Goal: Task Accomplishment & Management: Manage account settings

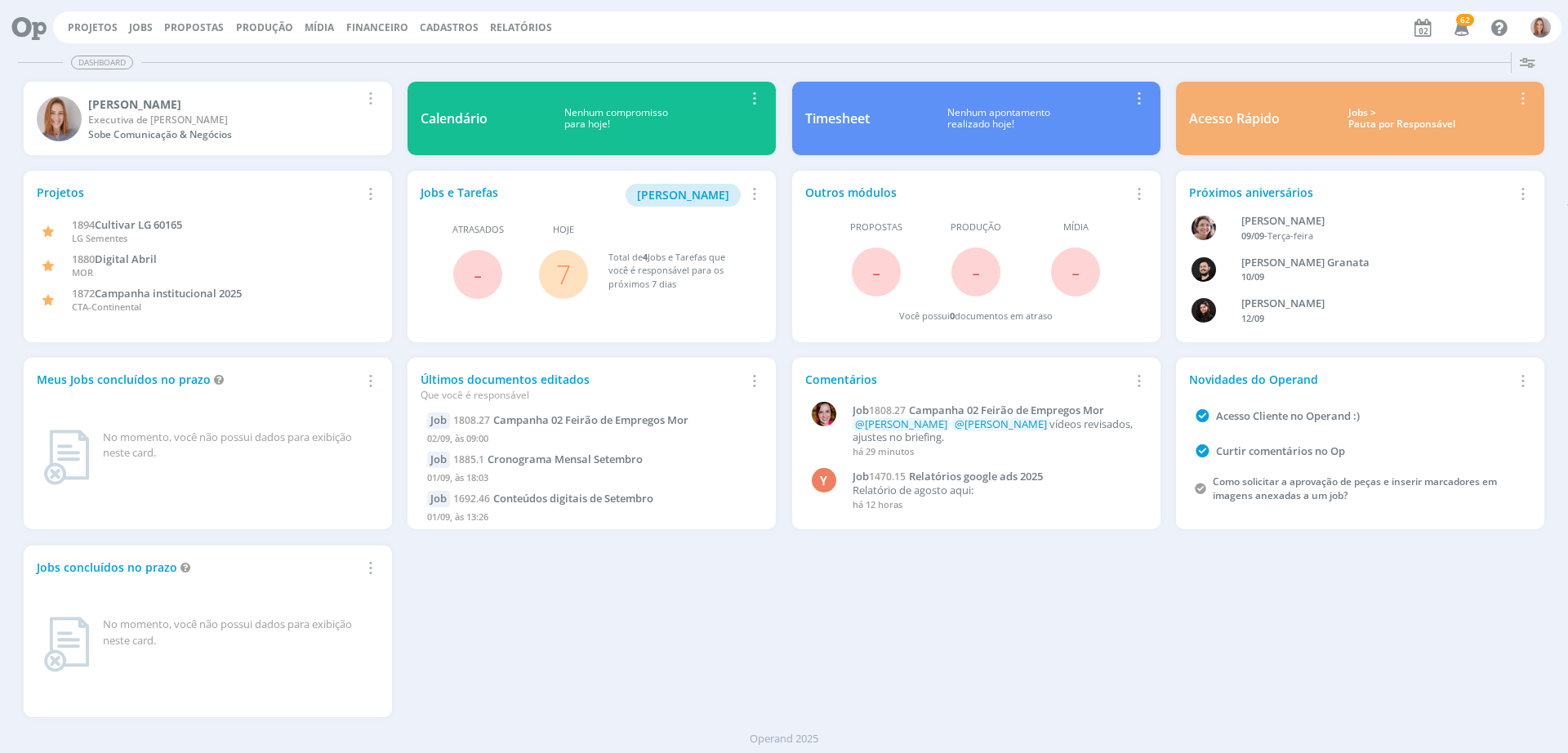
click at [560, 280] on link "7" at bounding box center [563, 274] width 14 height 35
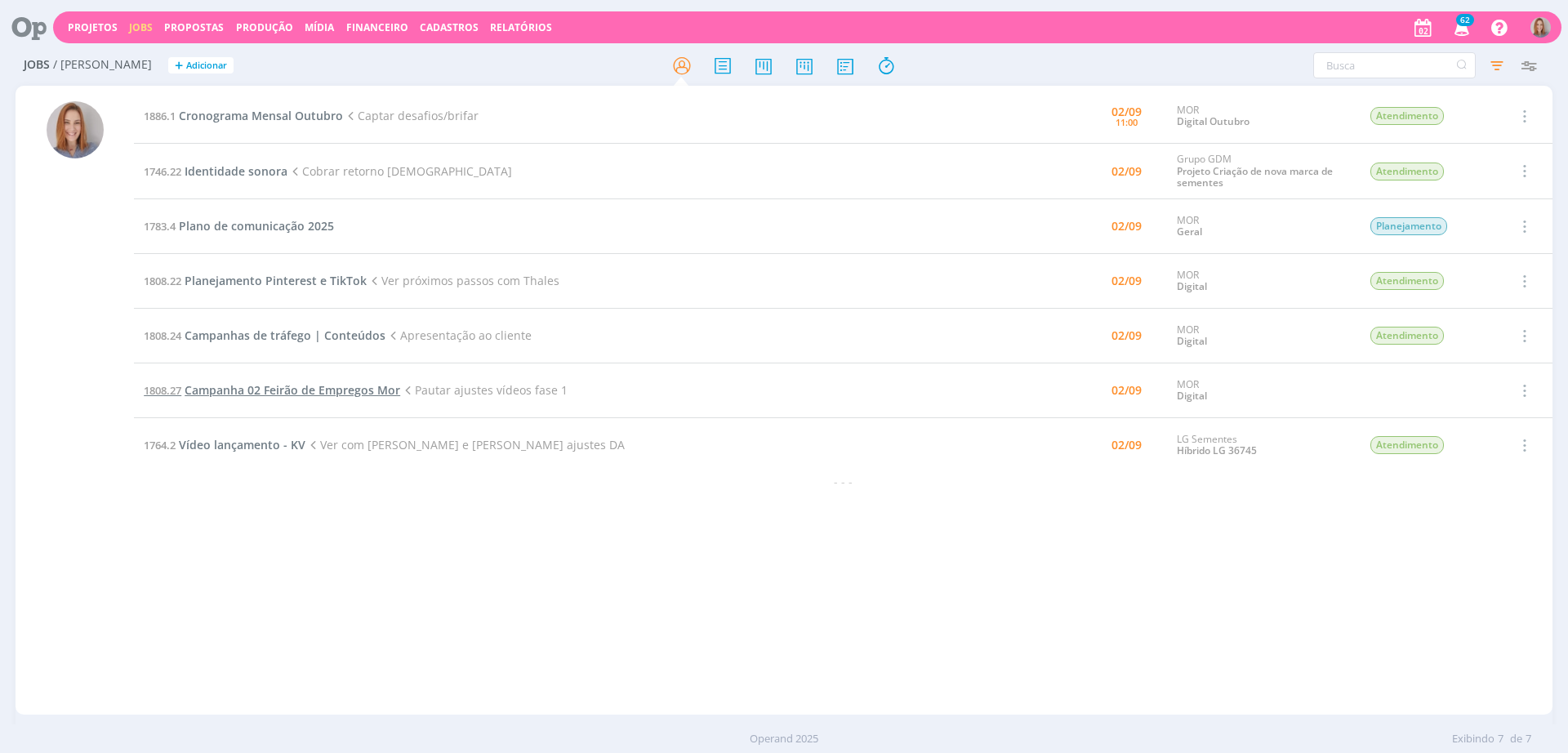
click at [316, 396] on span "Campanha 02 Feirão de Empregos Mor" at bounding box center [292, 389] width 216 height 15
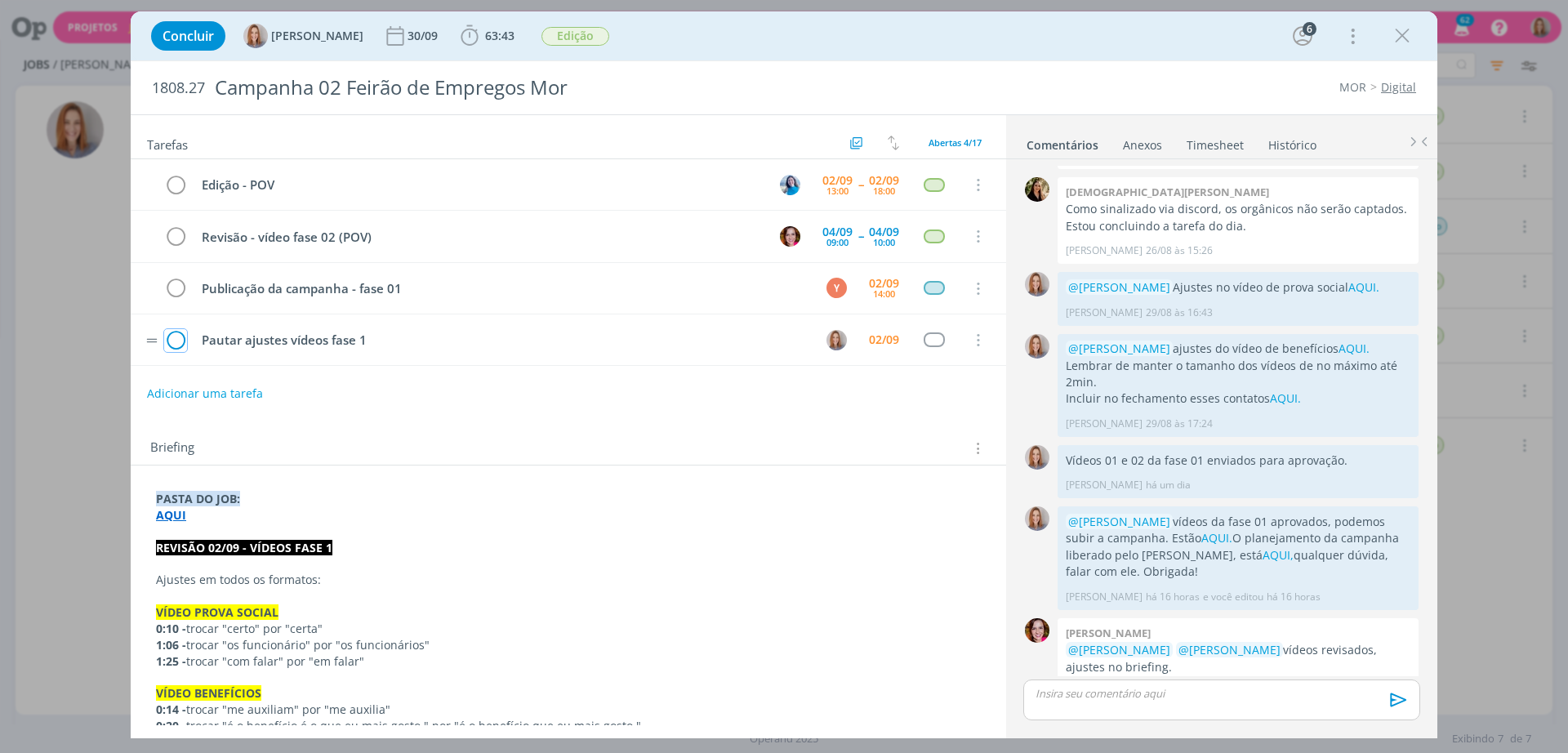
click at [177, 347] on icon "dialog" at bounding box center [176, 340] width 23 height 24
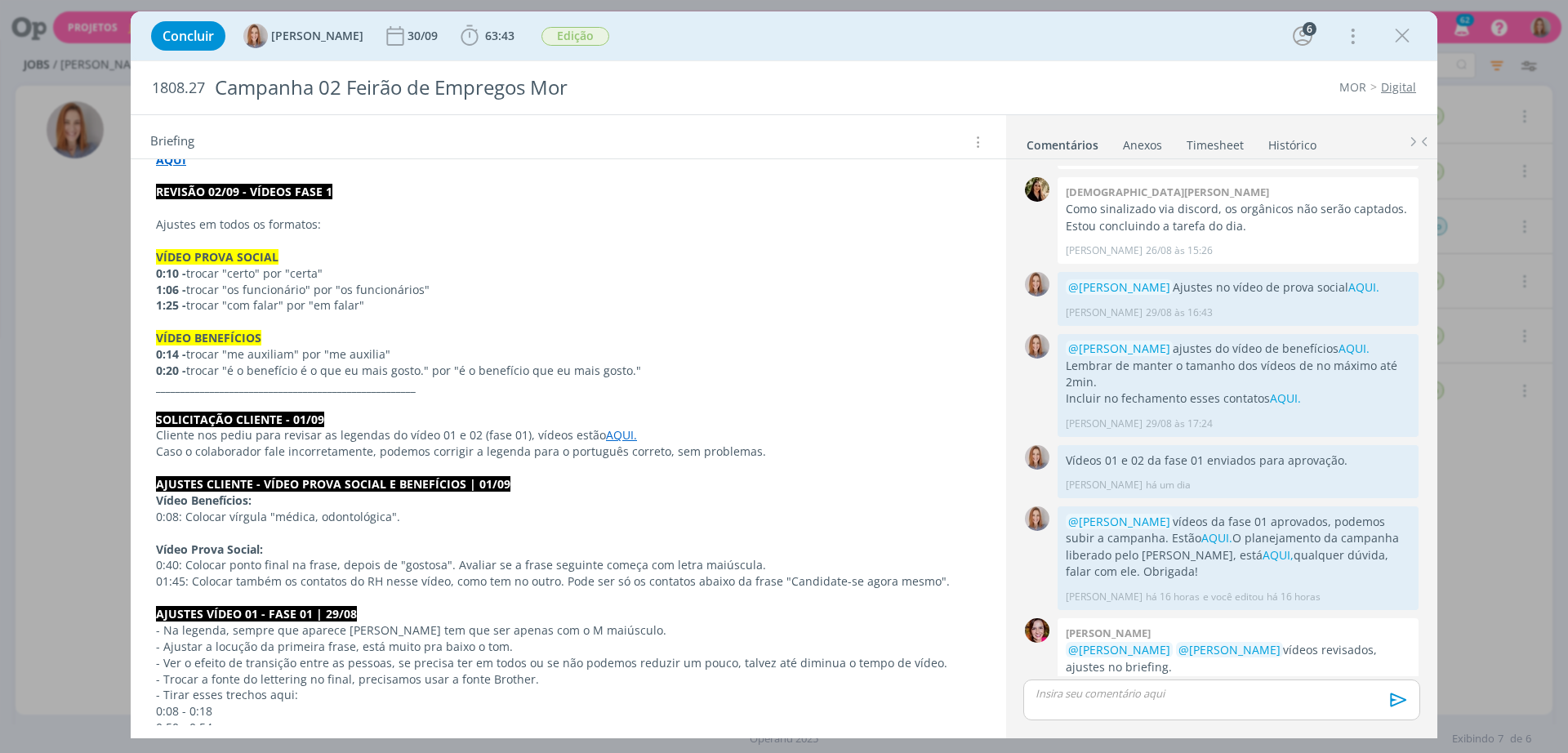
scroll to position [307, 0]
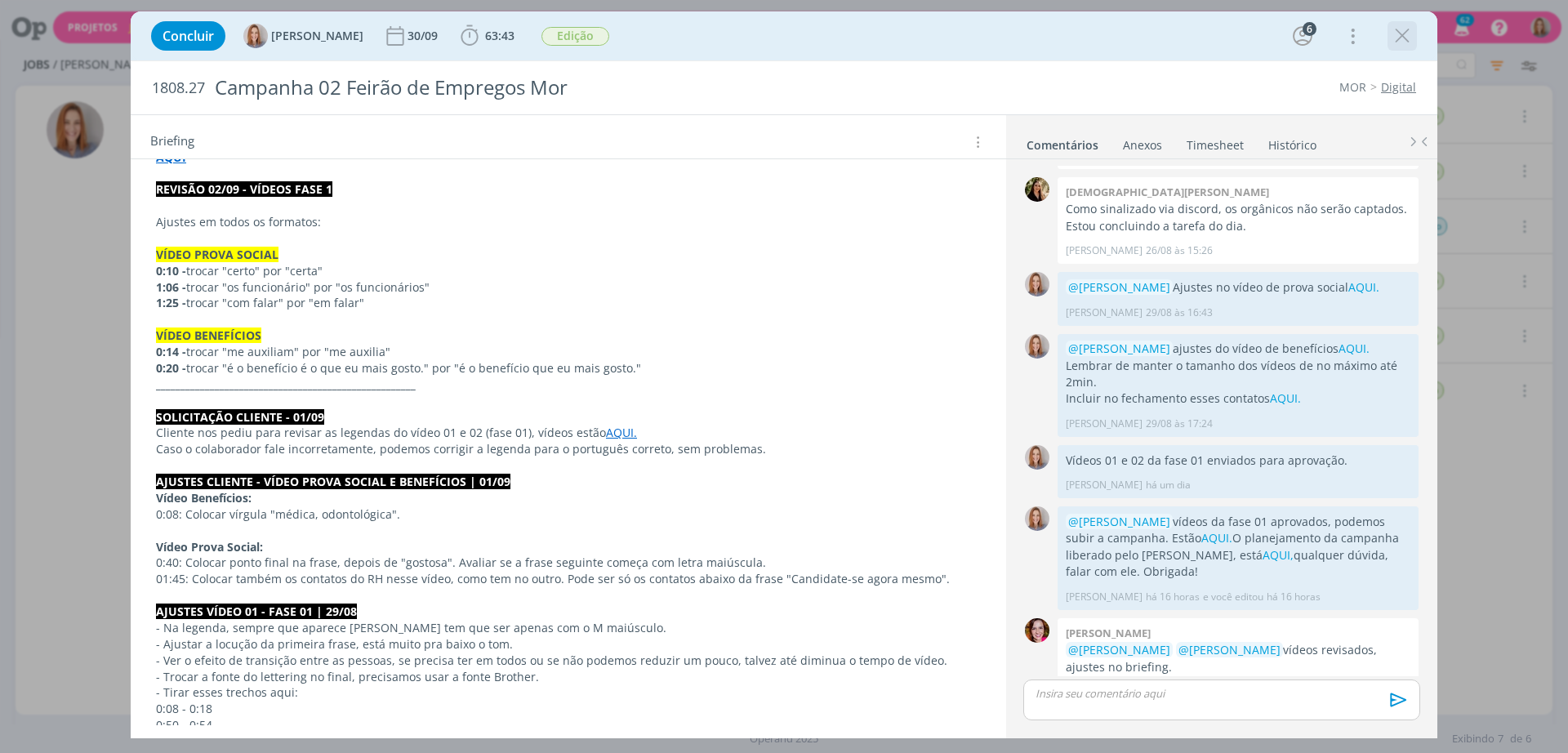
click at [1254, 35] on icon "dialog" at bounding box center [1402, 36] width 24 height 24
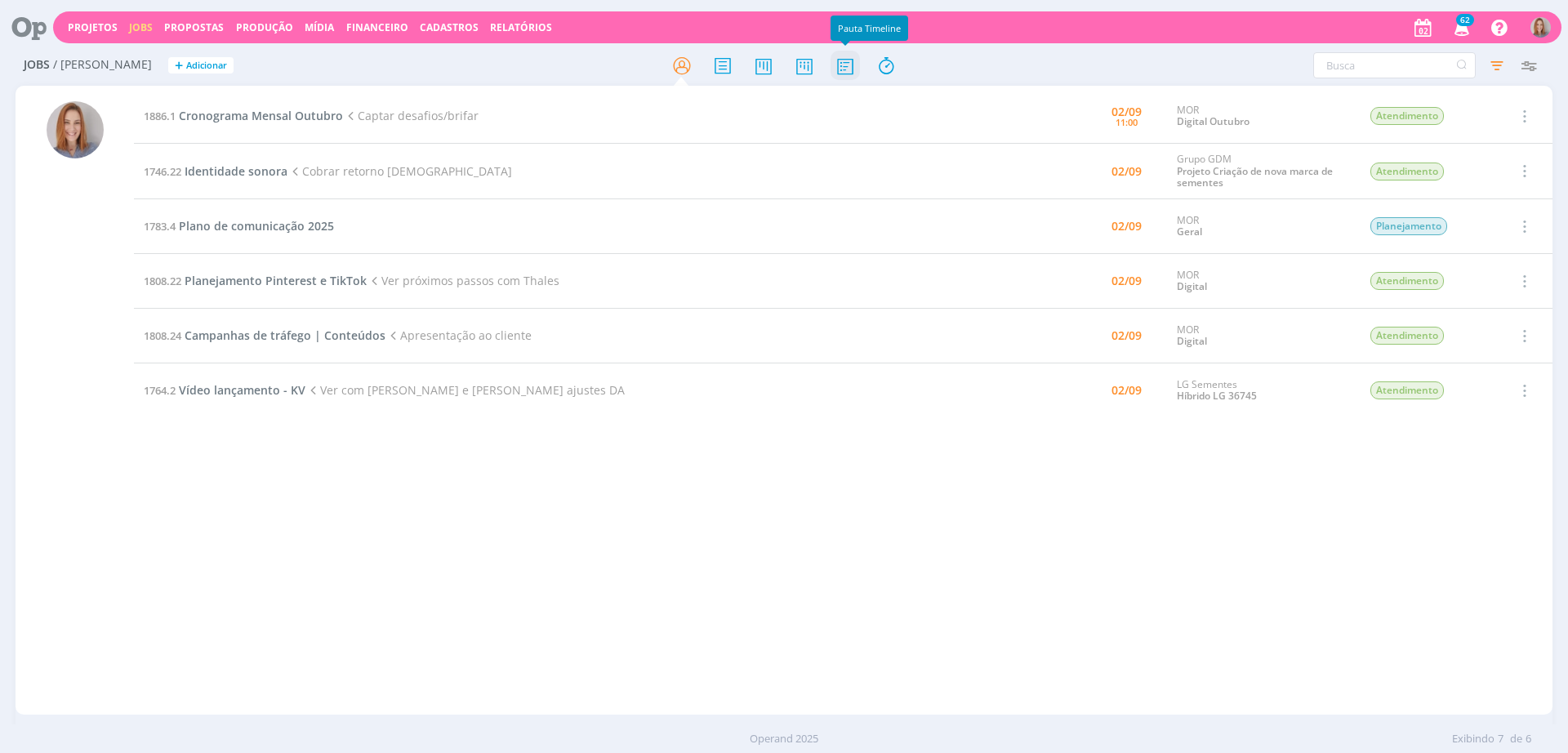
click at [831, 66] on icon at bounding box center [845, 66] width 29 height 32
click at [840, 66] on icon at bounding box center [845, 66] width 29 height 32
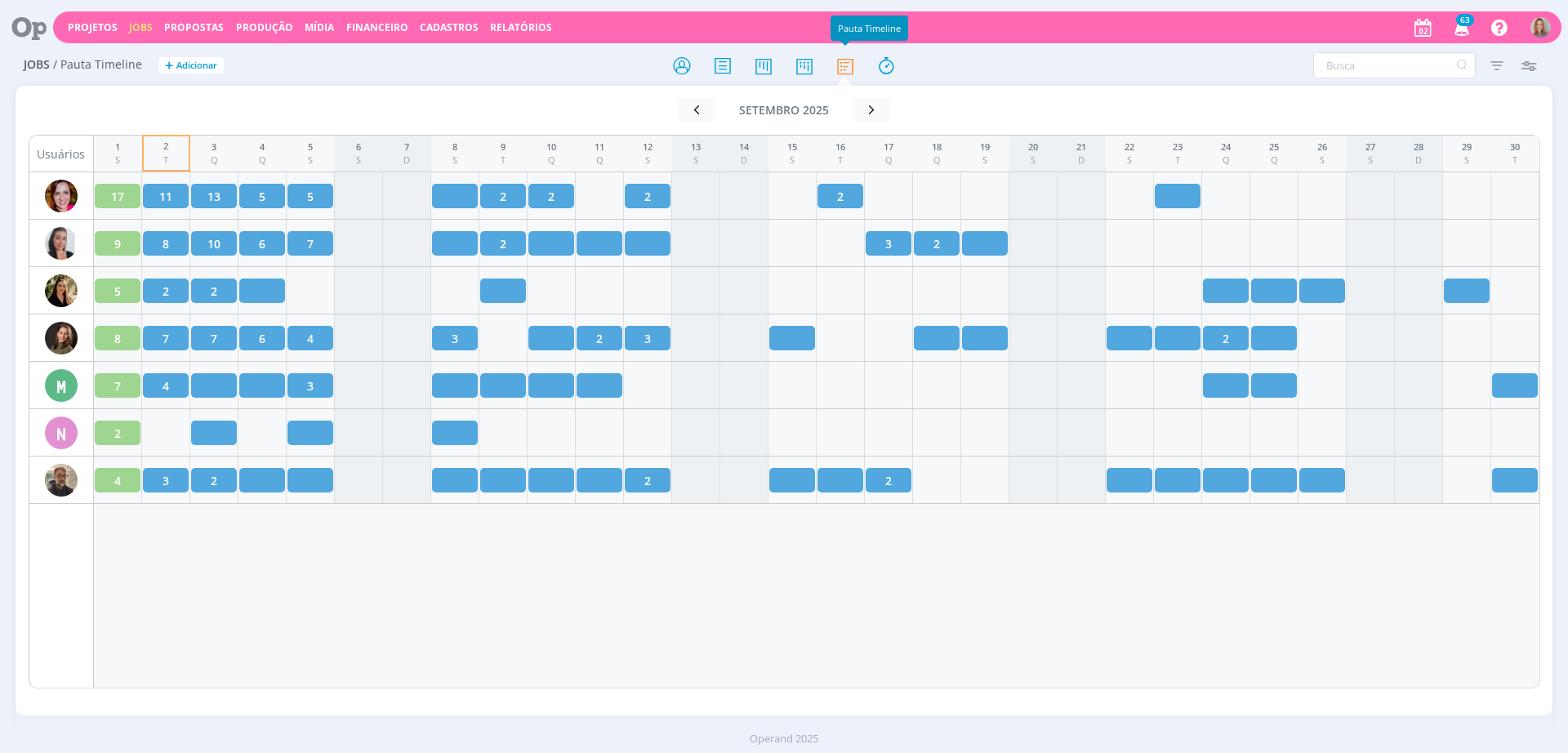
click at [1254, 602] on div "1 S 2 T 3 Q 4 Q 5 S 6 S 7 D 8 S 9 T 10 Q 11 Q 12 S 13 S 14 D 15 S 16 T 17 Q 18 …" at bounding box center [817, 411] width 1447 height 553
click at [411, 602] on div "1 S 2 T 3 Q 4 Q 5 S 6 S 7 D 8 S 9 T 10 Q 11 Q 12 S 13 S 14 D 15 S 16 T 17 Q 18 …" at bounding box center [817, 411] width 1447 height 553
click at [28, 27] on icon at bounding box center [23, 28] width 34 height 32
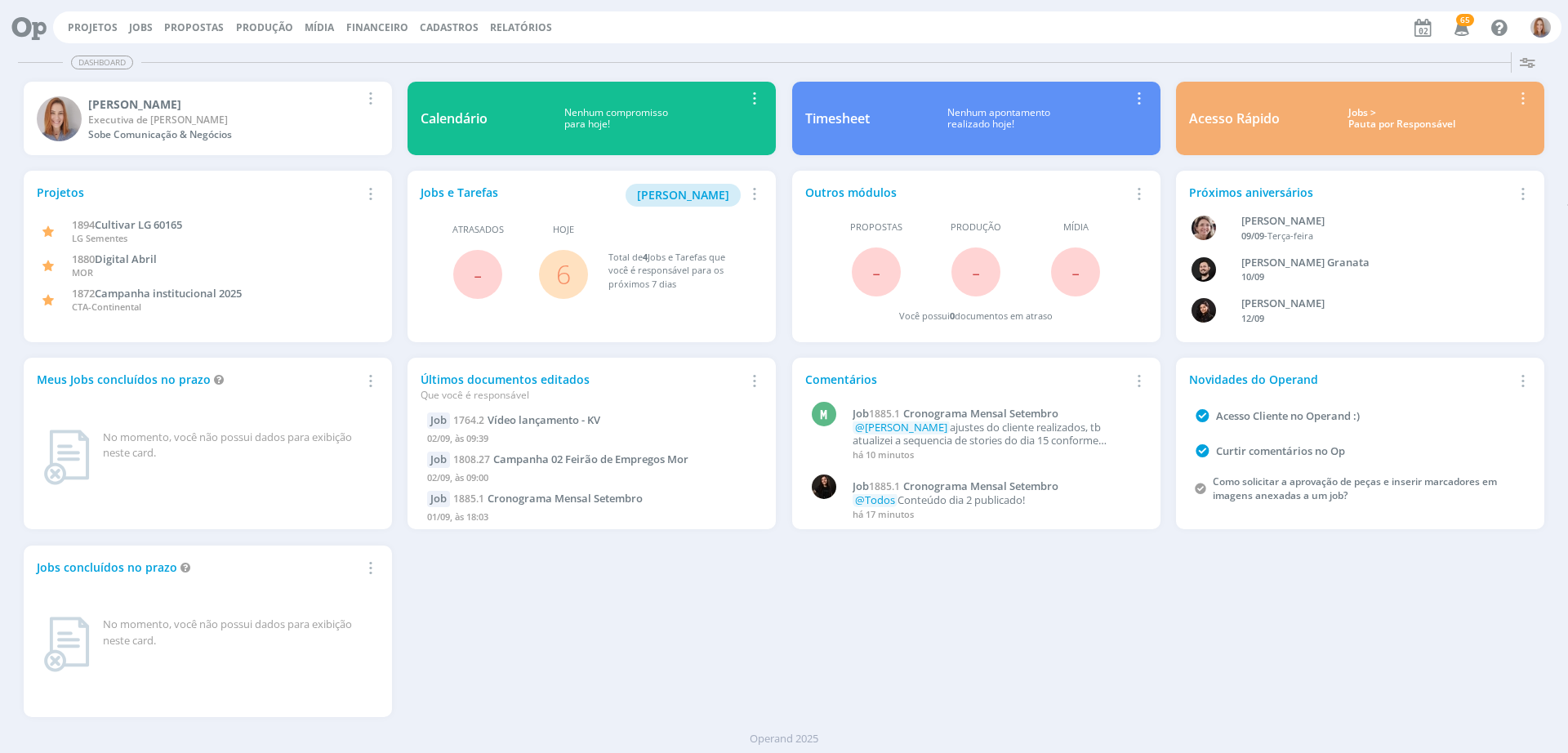
click at [571, 273] on span "6" at bounding box center [563, 274] width 49 height 49
click at [560, 277] on link "6" at bounding box center [563, 274] width 14 height 35
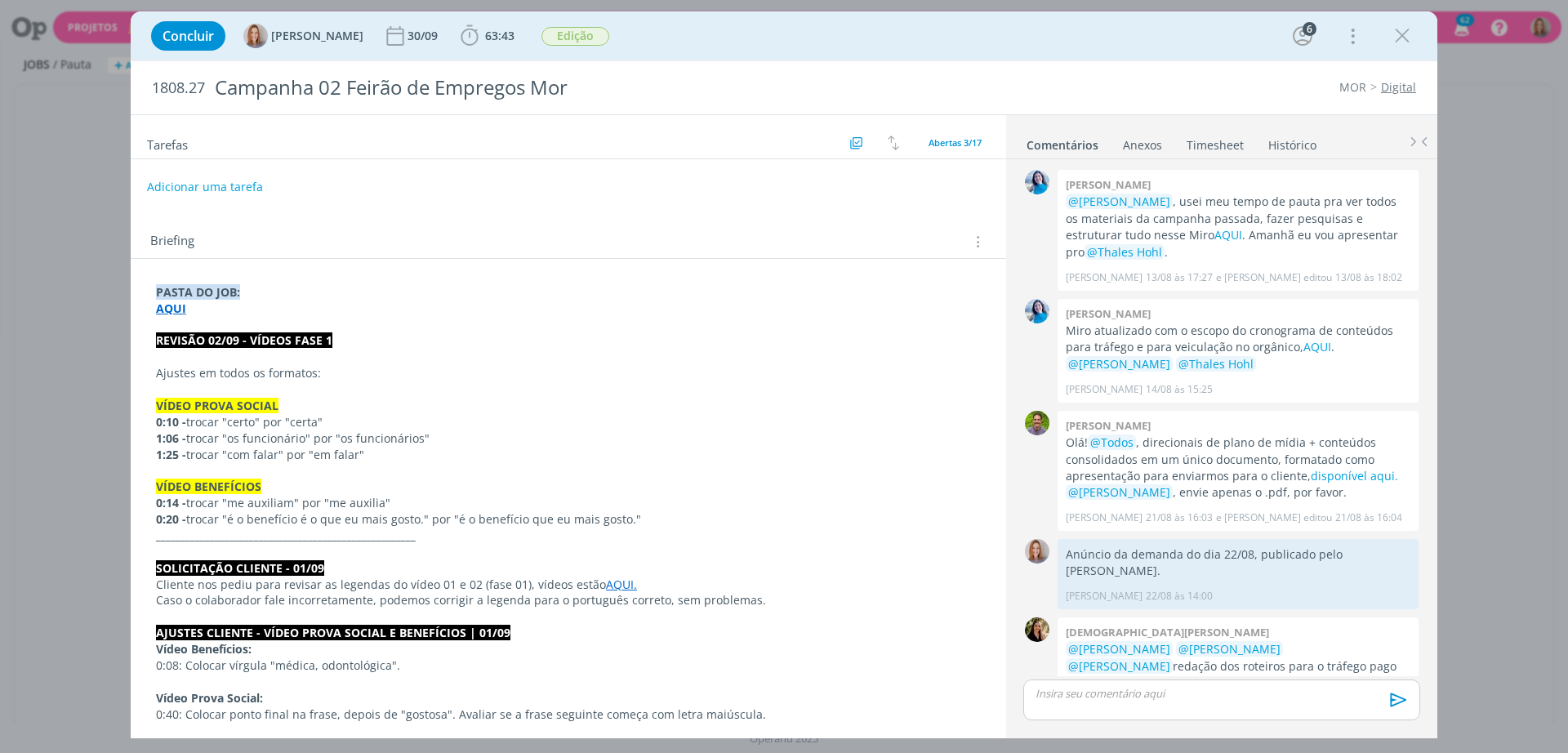
scroll to position [844, 0]
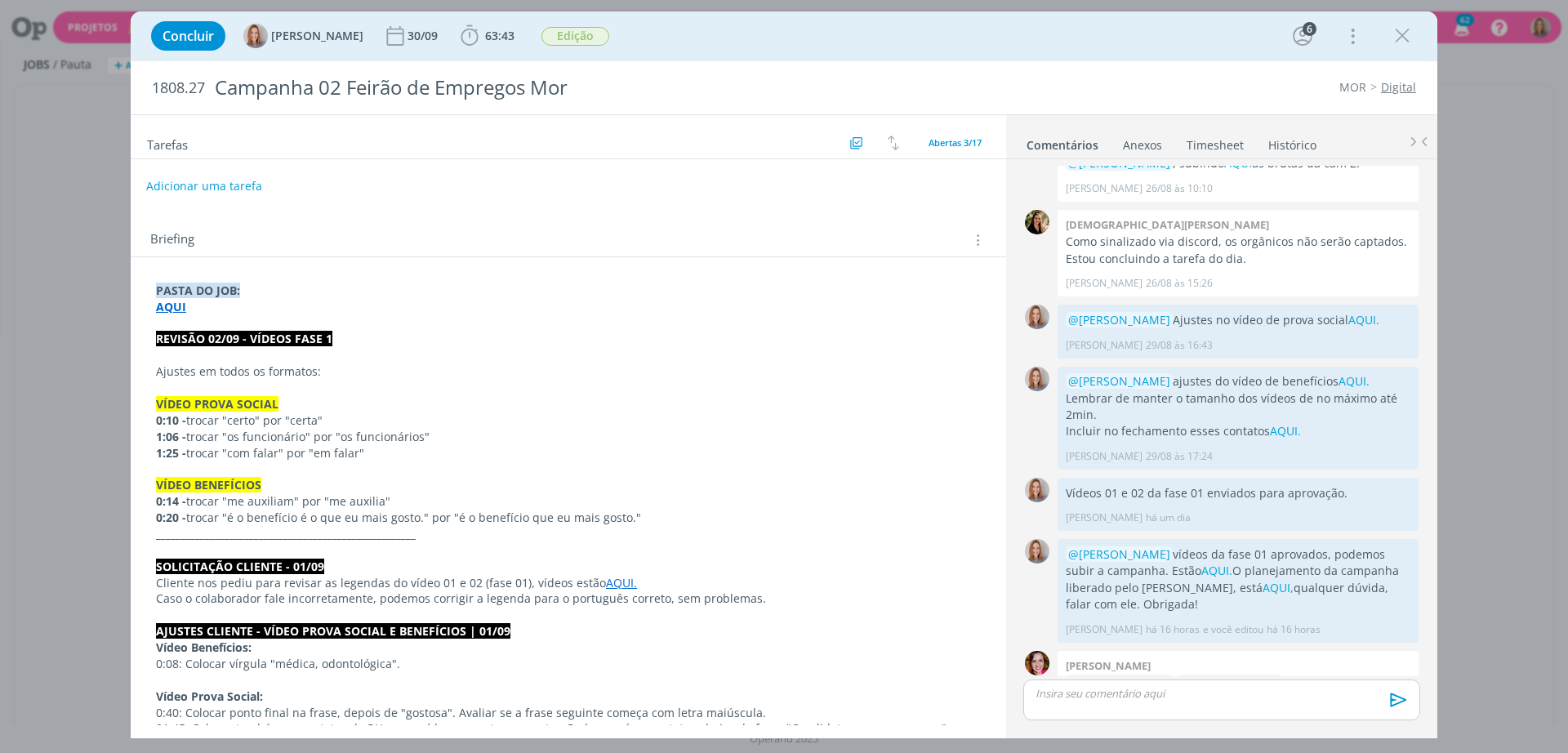
click at [197, 184] on button "Adicionar uma tarefa" at bounding box center [204, 185] width 116 height 28
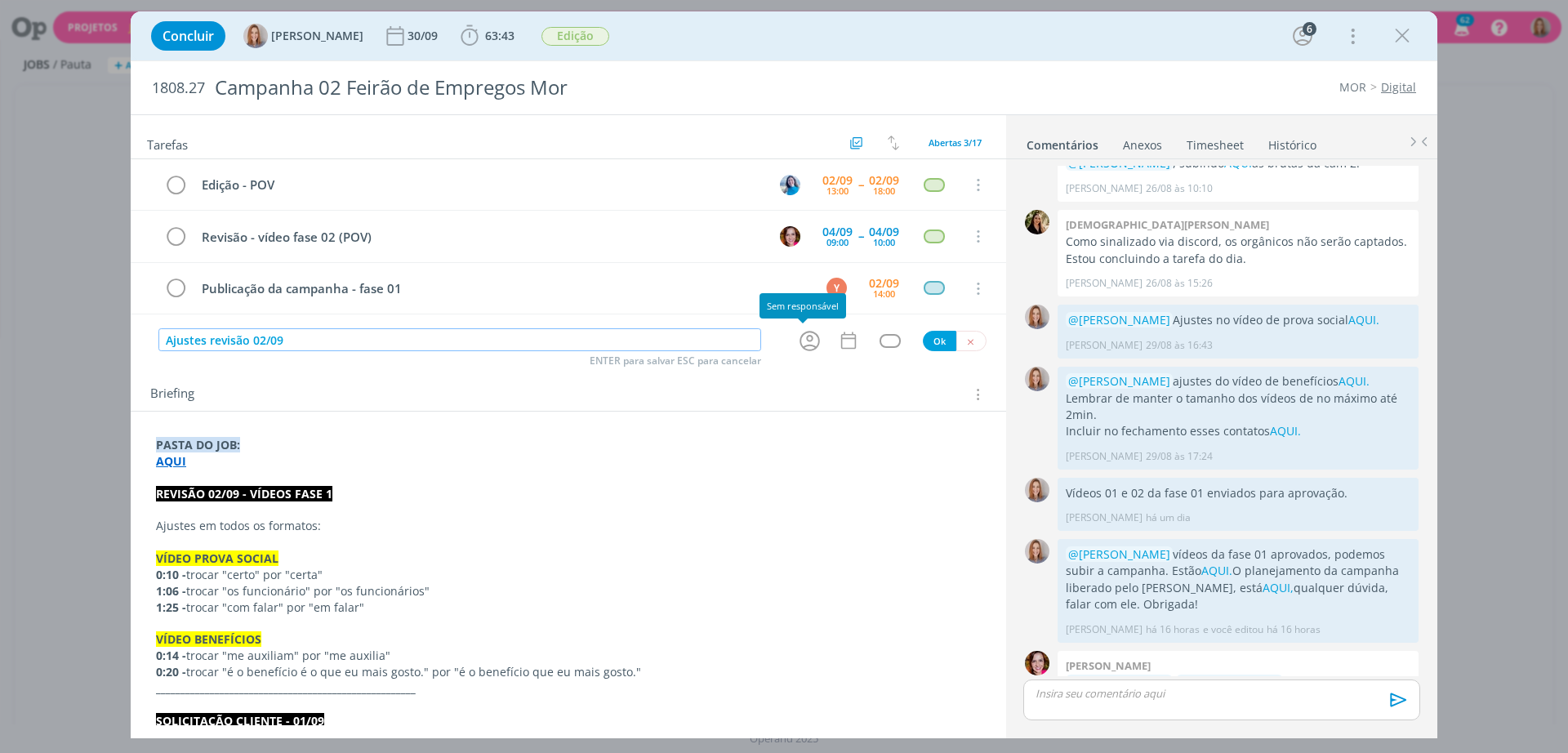
click at [808, 347] on icon "dialog" at bounding box center [809, 340] width 21 height 20
type input "Ajustes revisão 02/09"
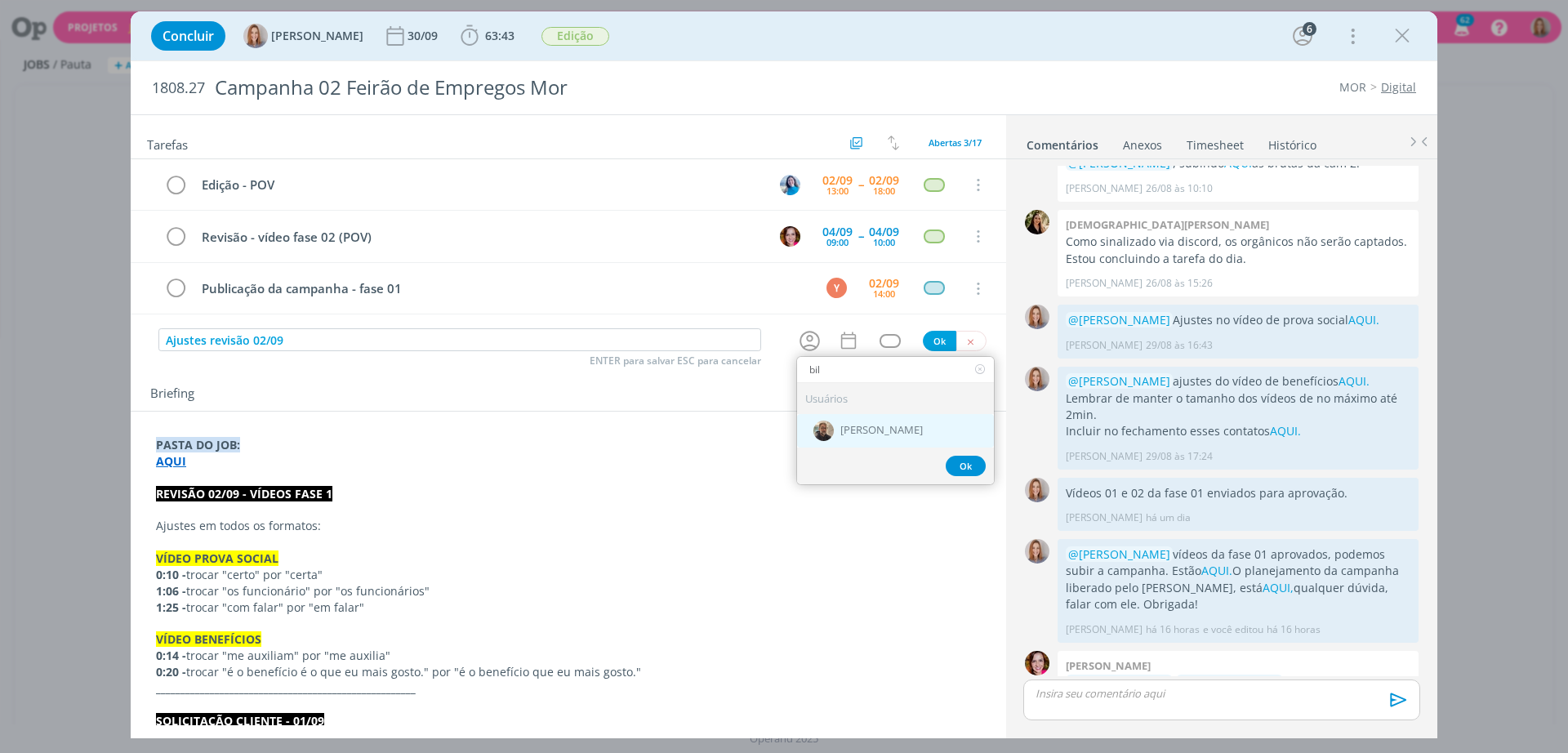
type input "bil"
click at [865, 417] on div "[PERSON_NAME]" at bounding box center [895, 431] width 197 height 34
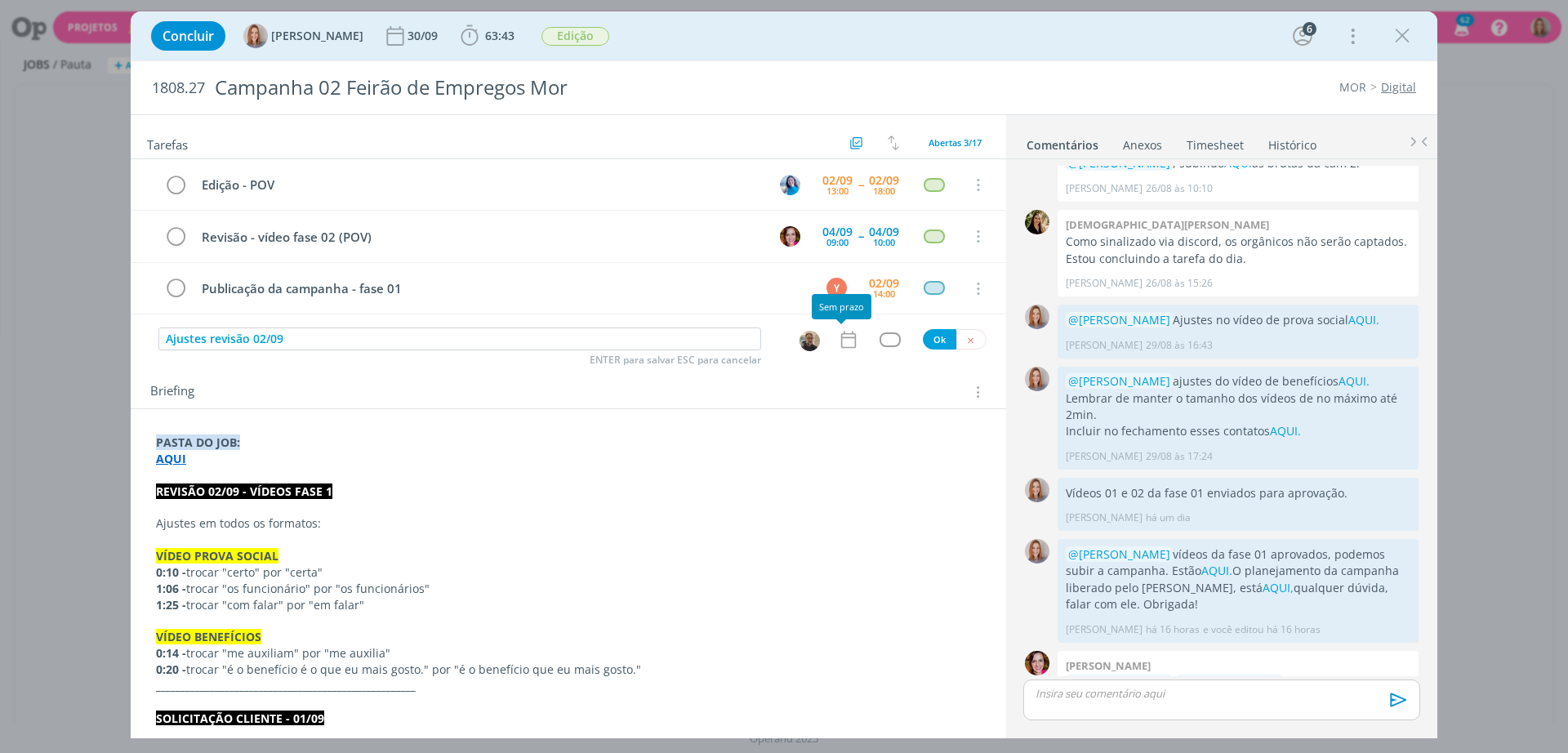
click at [841, 344] on icon "dialog" at bounding box center [849, 339] width 14 height 17
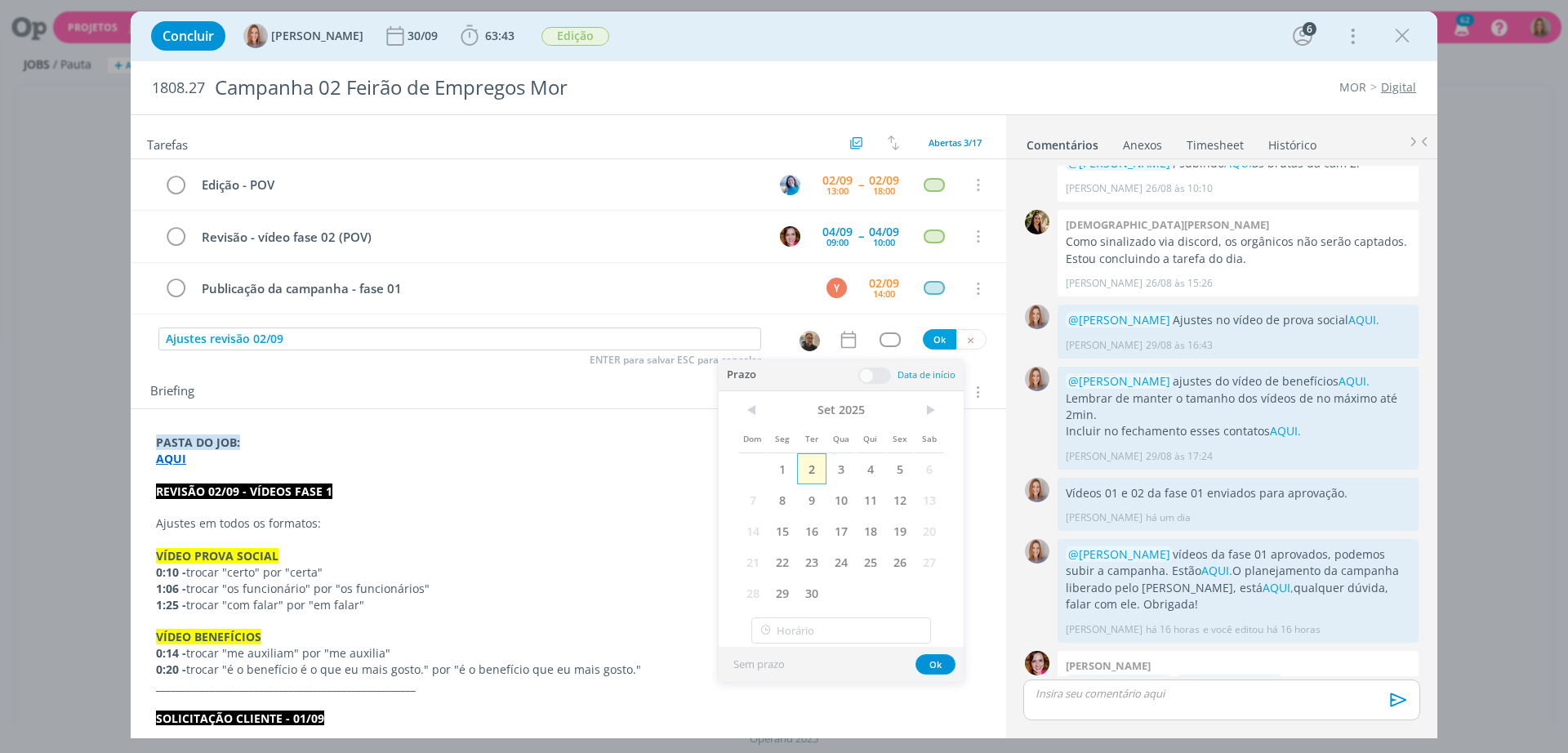
click at [825, 454] on span "2" at bounding box center [811, 469] width 29 height 31
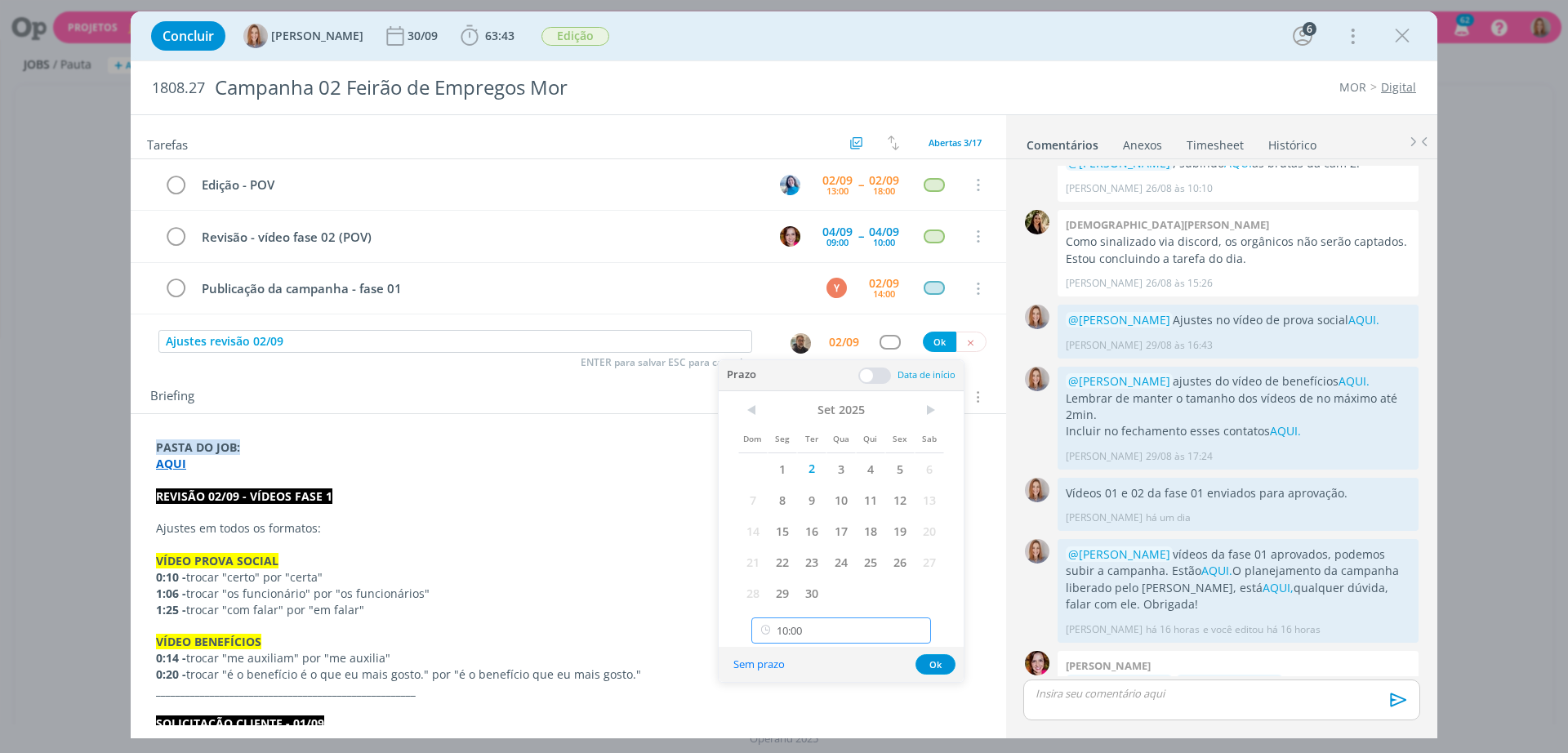
click at [896, 627] on input "10:00" at bounding box center [841, 630] width 180 height 26
click at [785, 499] on div "11:45" at bounding box center [843, 487] width 183 height 29
click at [835, 627] on input "11:45" at bounding box center [841, 630] width 180 height 26
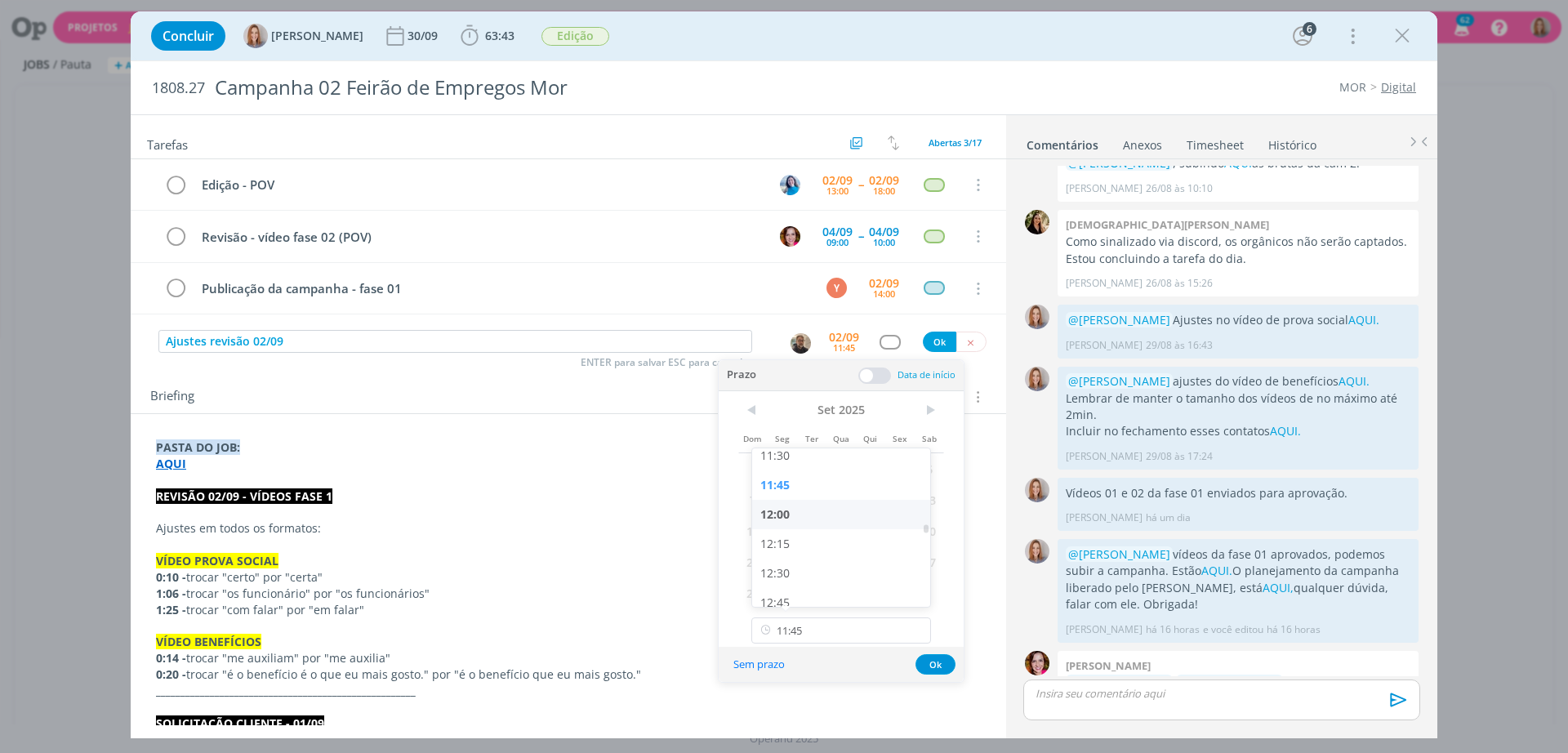
click at [794, 522] on div "12:00" at bounding box center [843, 514] width 183 height 29
type input "12:00"
click at [922, 669] on button "Ok" at bounding box center [935, 664] width 40 height 20
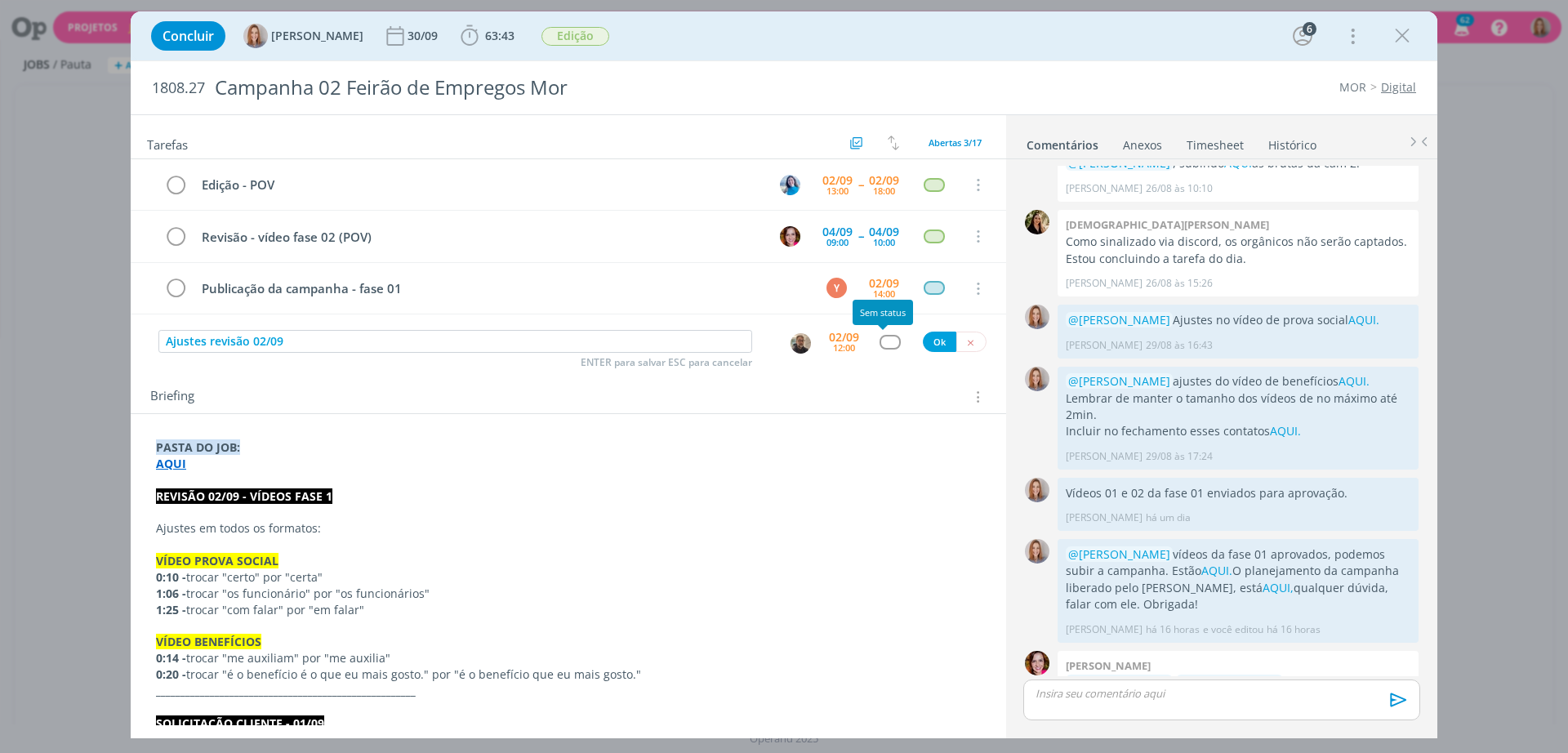
click at [890, 340] on div "dialog" at bounding box center [890, 342] width 21 height 14
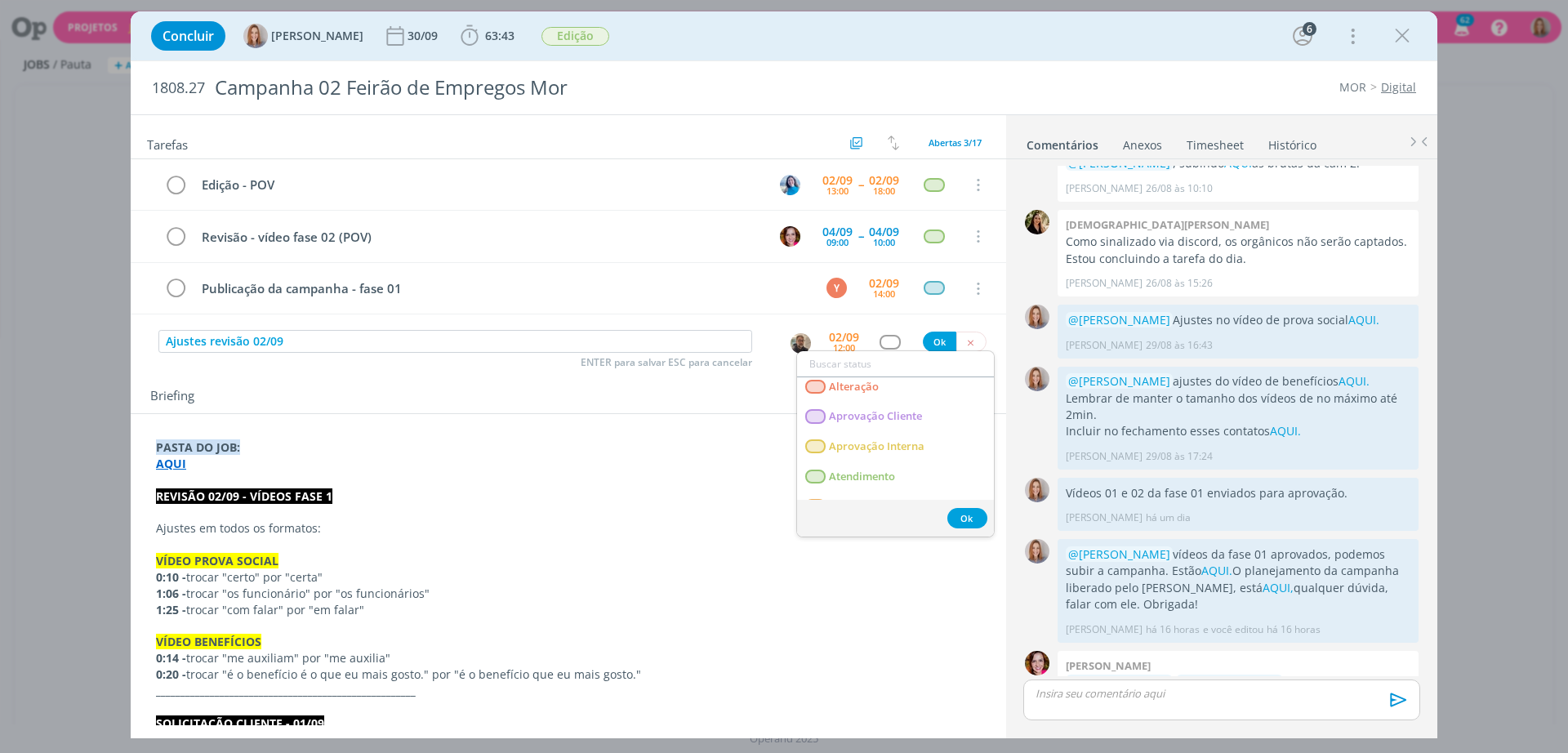
scroll to position [0, 0]
click at [873, 424] on span "Alteração" at bounding box center [854, 422] width 50 height 13
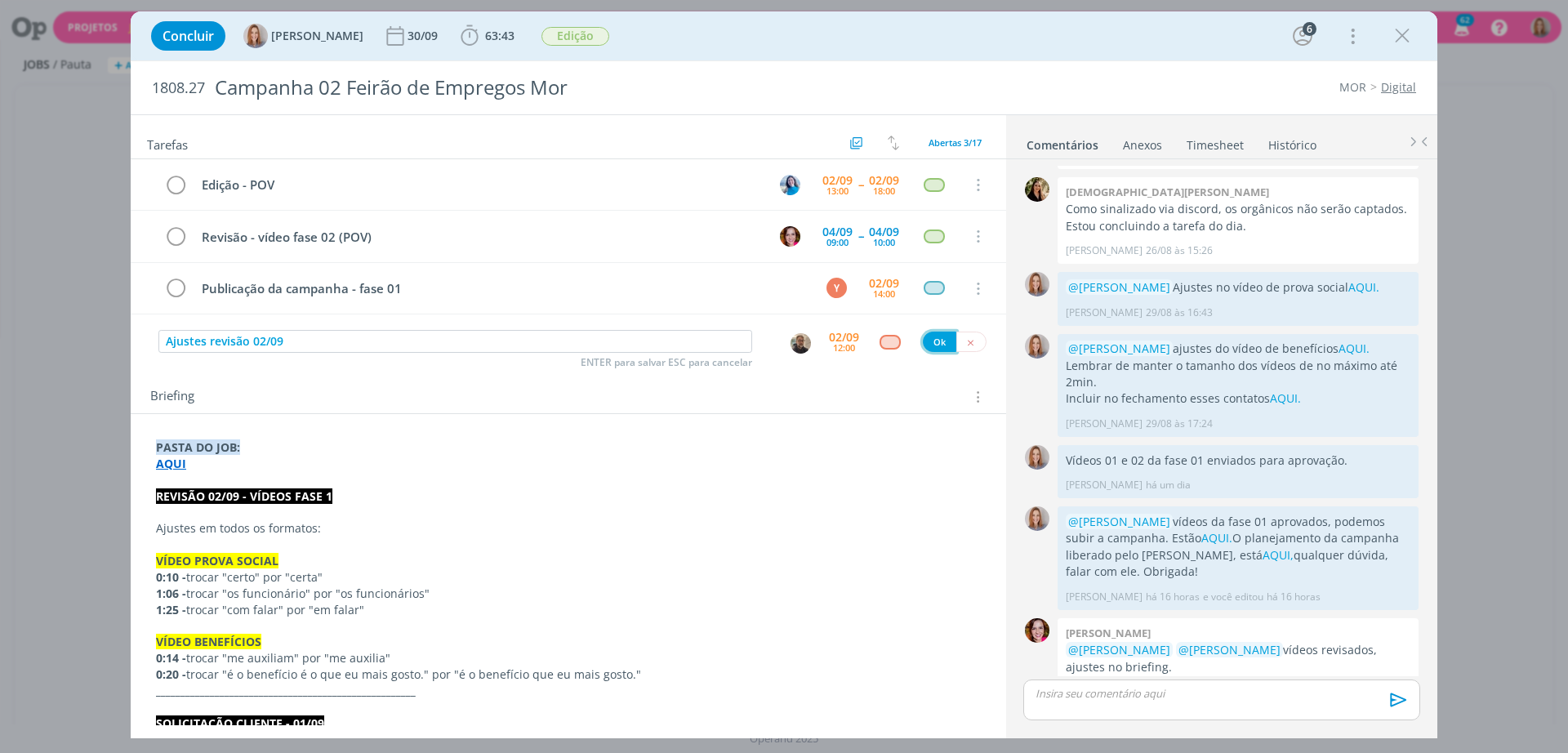
click at [923, 334] on button "Ok" at bounding box center [940, 341] width 34 height 20
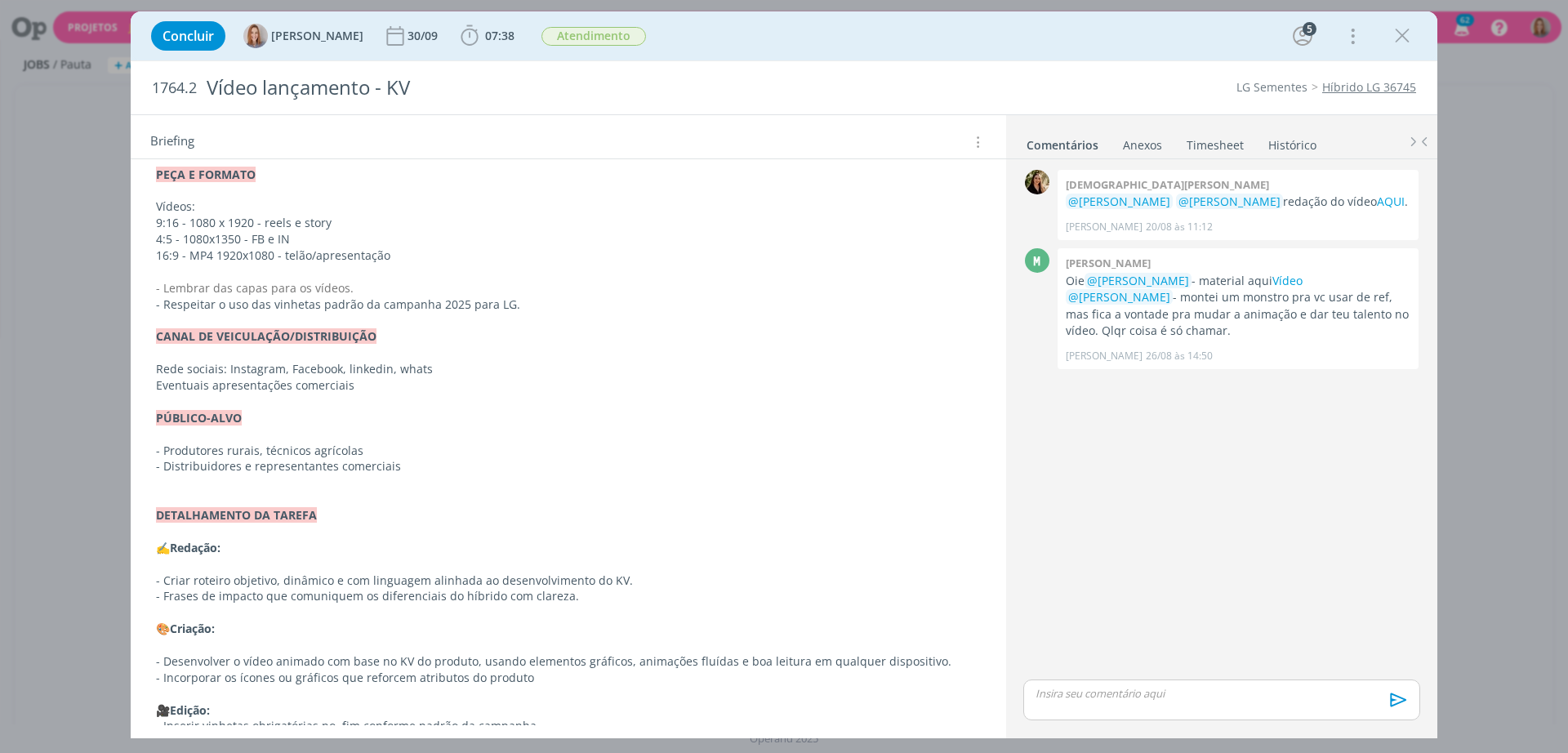
scroll to position [581, 0]
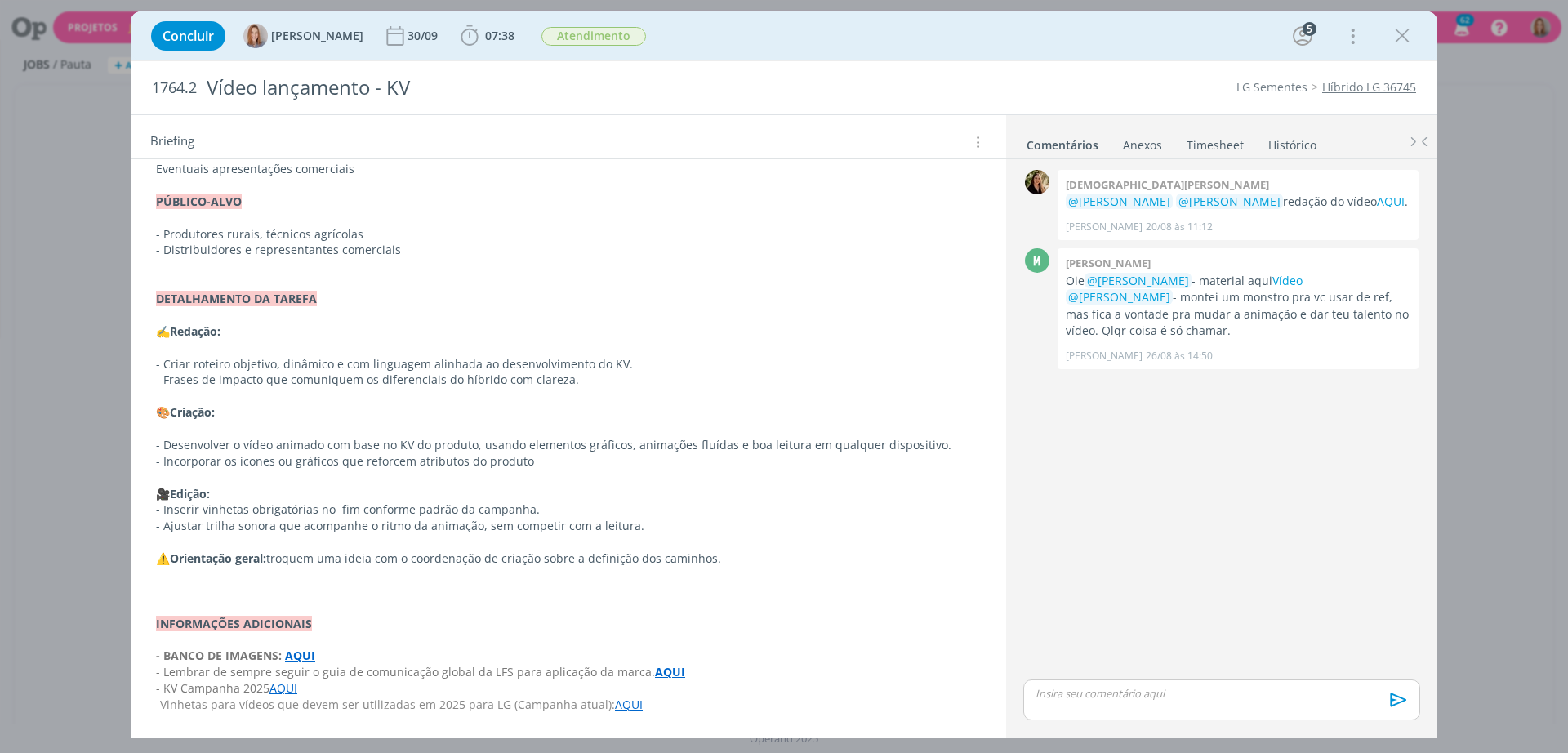
click at [376, 642] on p "dialog" at bounding box center [568, 639] width 825 height 16
click at [314, 642] on p "dialog" at bounding box center [568, 639] width 825 height 16
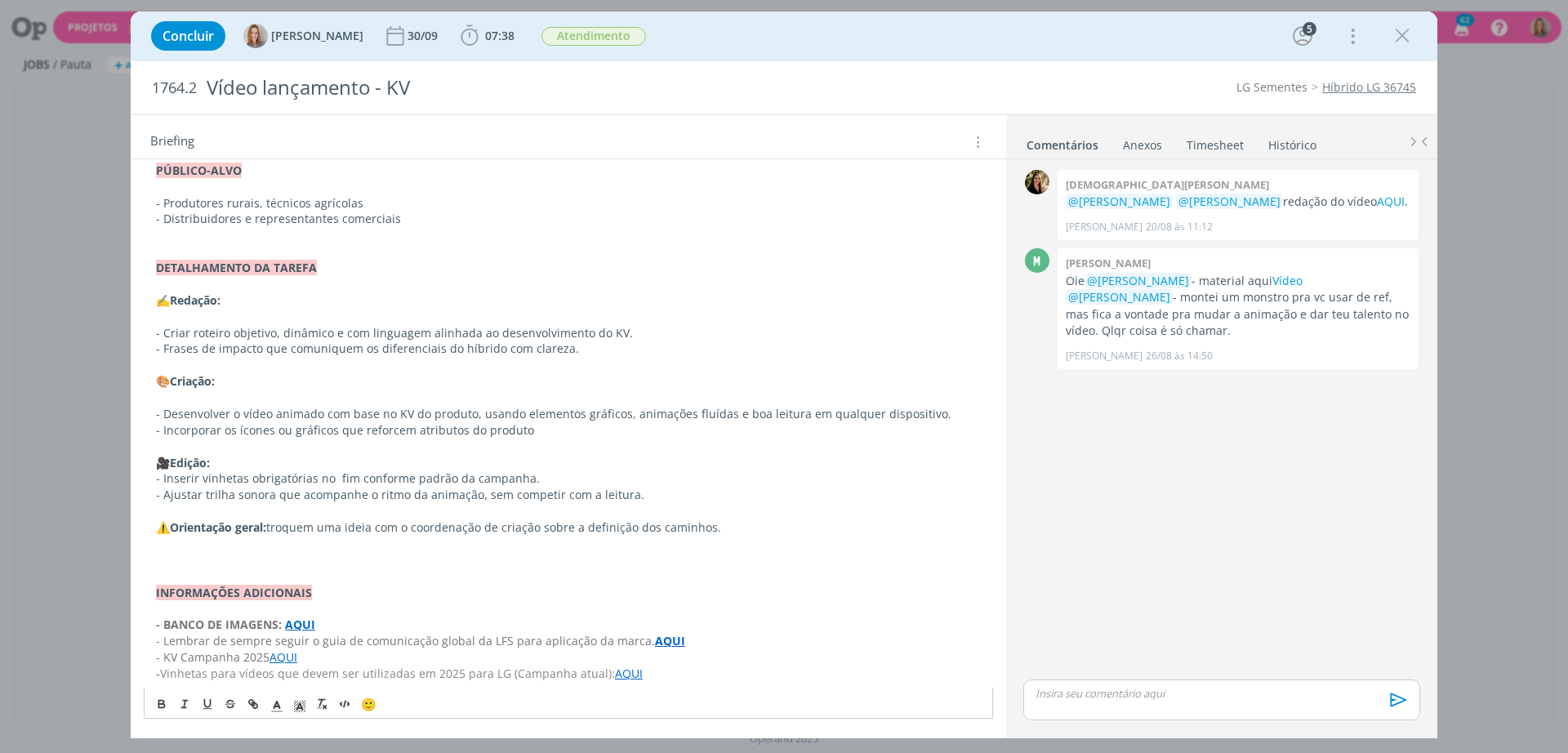
scroll to position [595, 0]
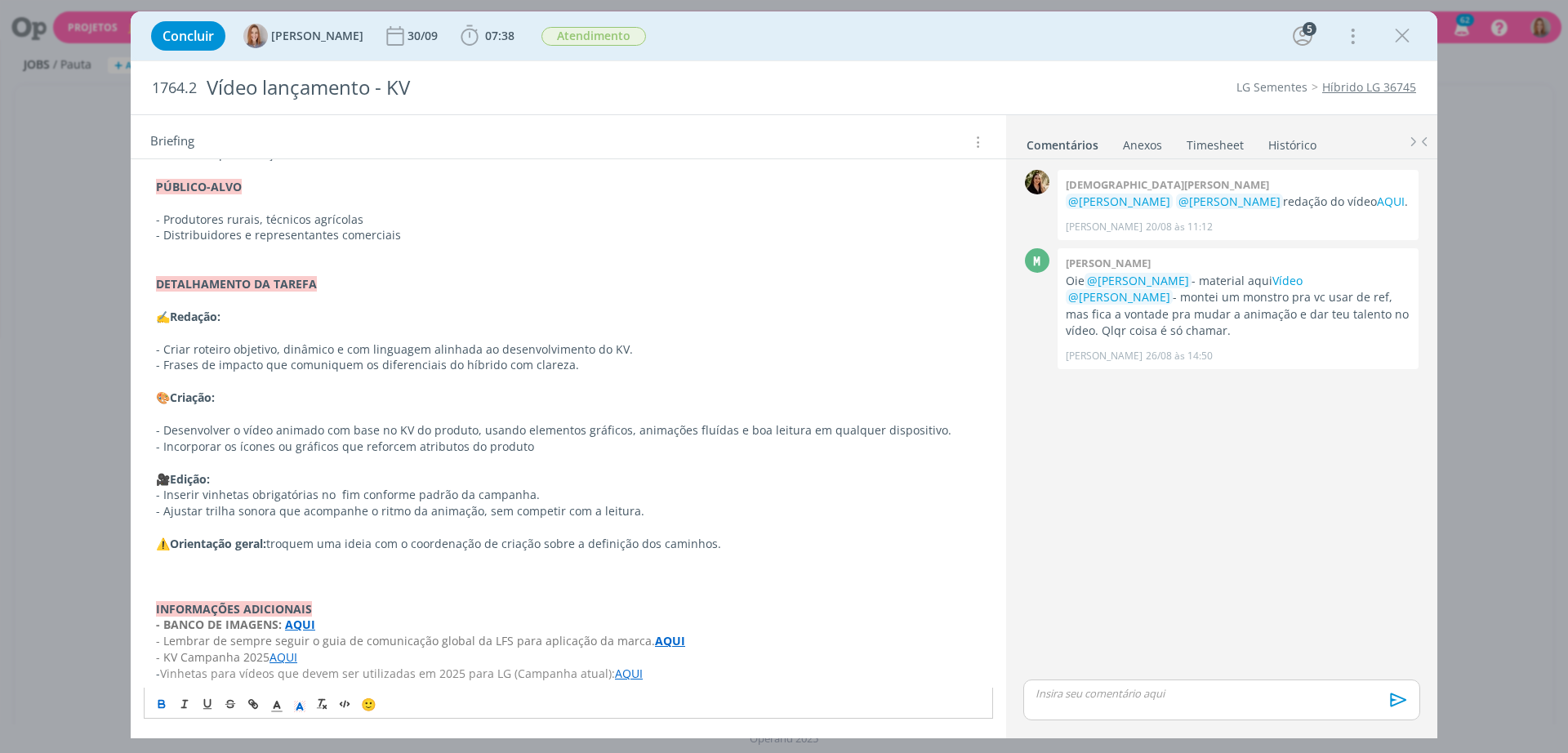
click at [249, 585] on p "dialog" at bounding box center [568, 593] width 825 height 16
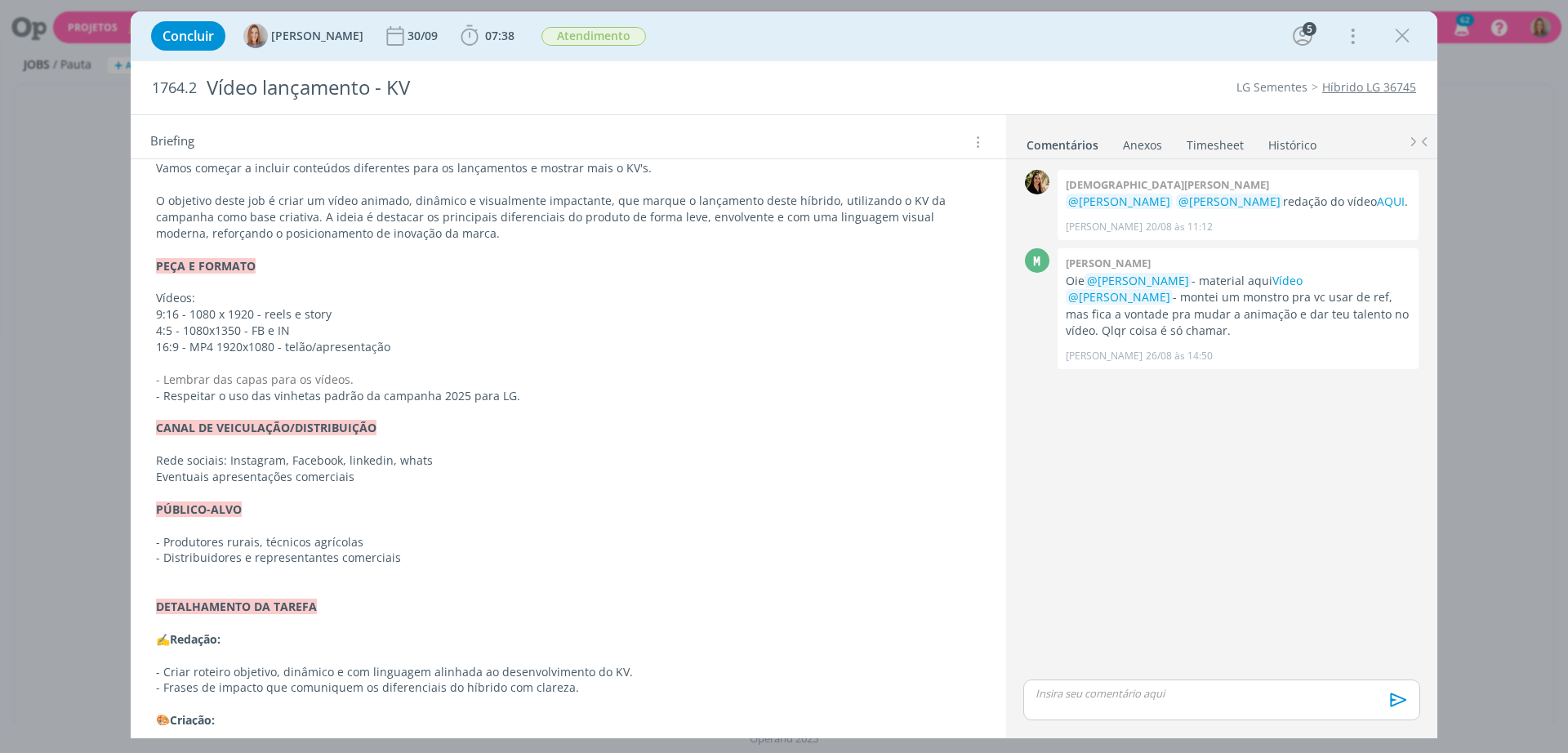
scroll to position [0, 0]
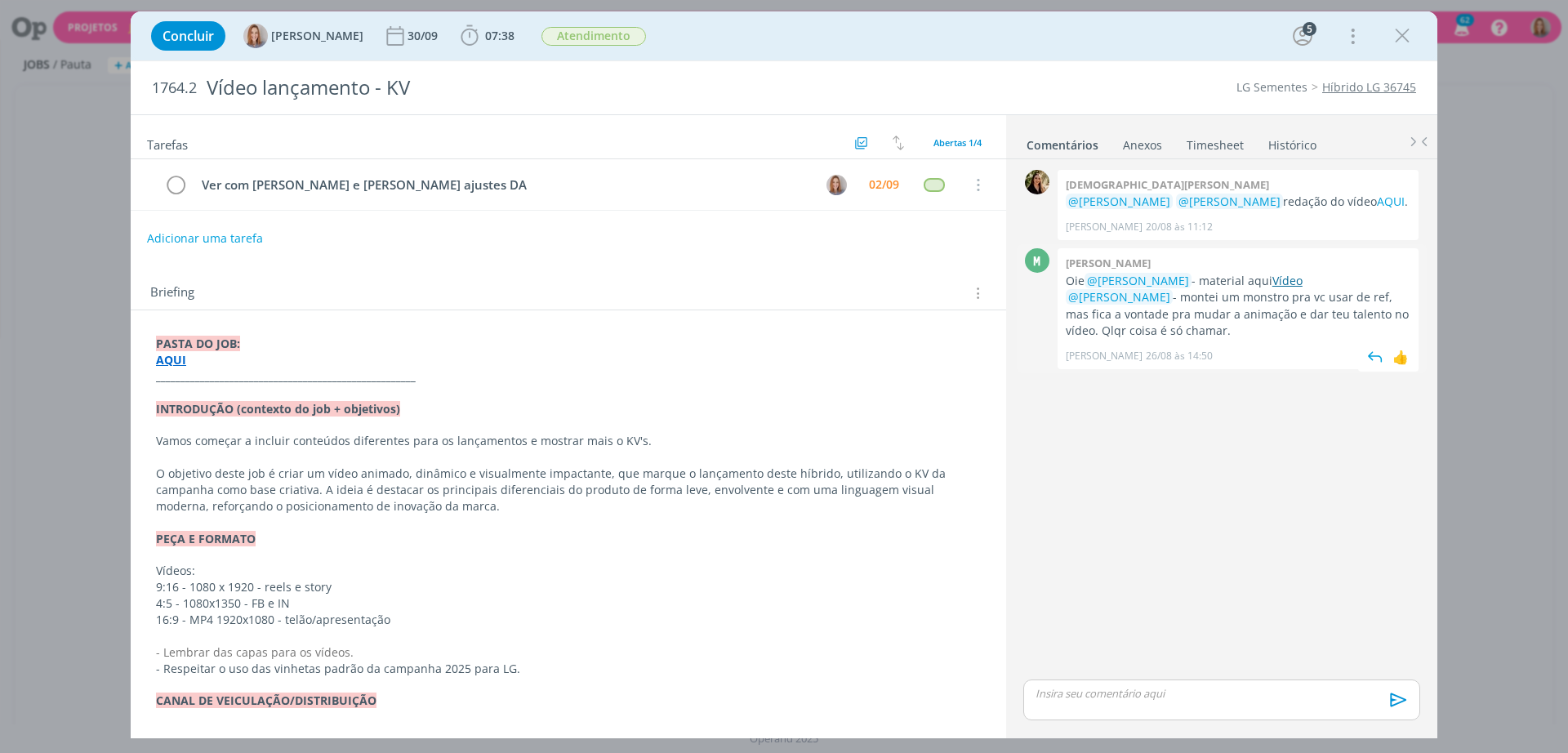
click at [1291, 282] on link "Vídeo" at bounding box center [1288, 280] width 30 height 15
click at [605, 297] on div "Briefing Briefings Predefinidos Versões do Briefing Ver Briefing do Projeto" at bounding box center [571, 293] width 841 height 21
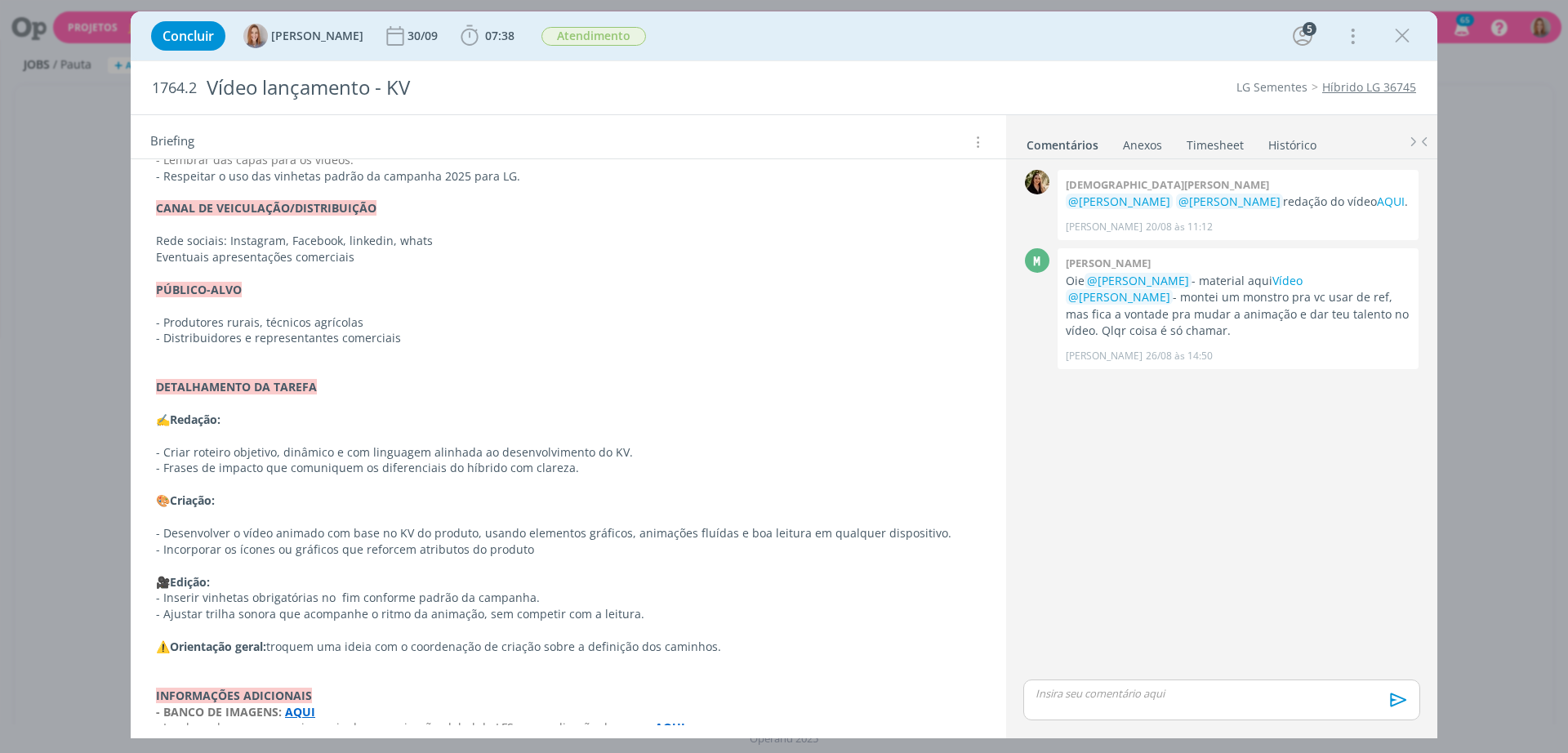
scroll to position [548, 0]
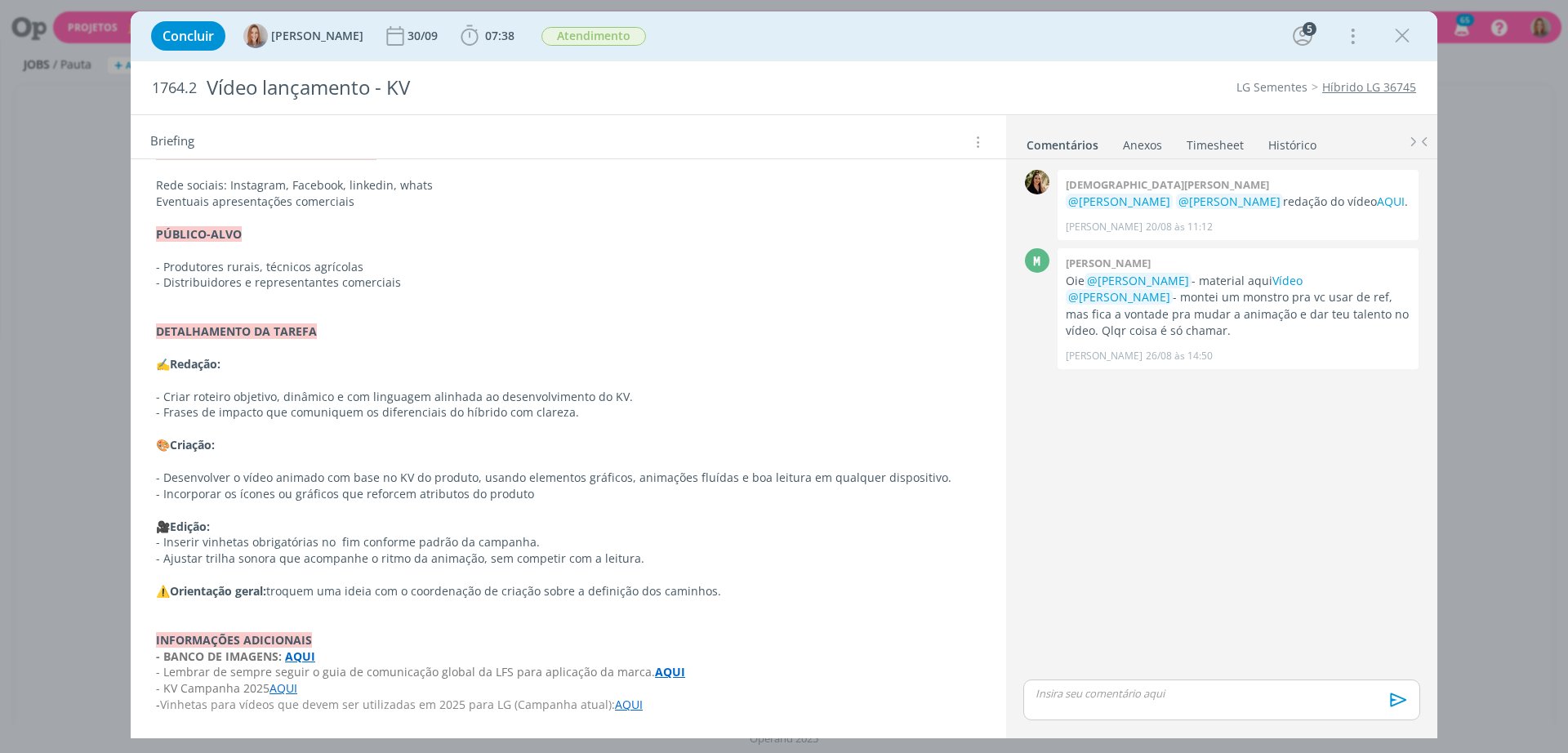
click at [670, 708] on p "- Vinhetas para vídeos que devem ser utilizadas em 2025 para LG (Campanha atual…" at bounding box center [568, 705] width 825 height 16
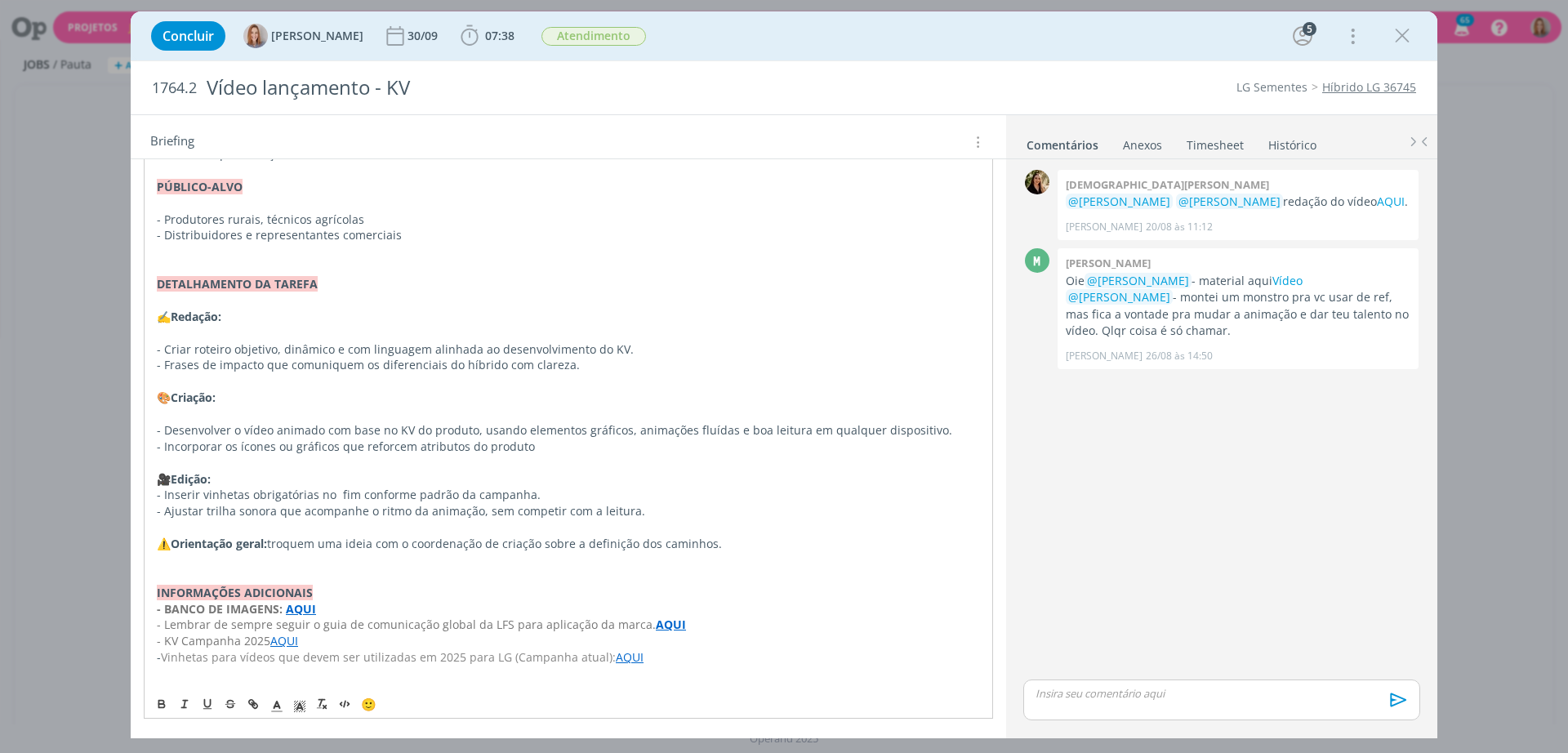
click at [249, 668] on p "dialog" at bounding box center [569, 674] width 824 height 16
drag, startPoint x: 598, startPoint y: 675, endPoint x: 568, endPoint y: 672, distance: 30.1
click at [568, 672] on p "- Sugestão: Usar as edições pré-prontas do Elements para estruturar o vídeo AQUI" at bounding box center [568, 674] width 825 height 16
click at [254, 698] on icon "dialog" at bounding box center [253, 704] width 13 height 13
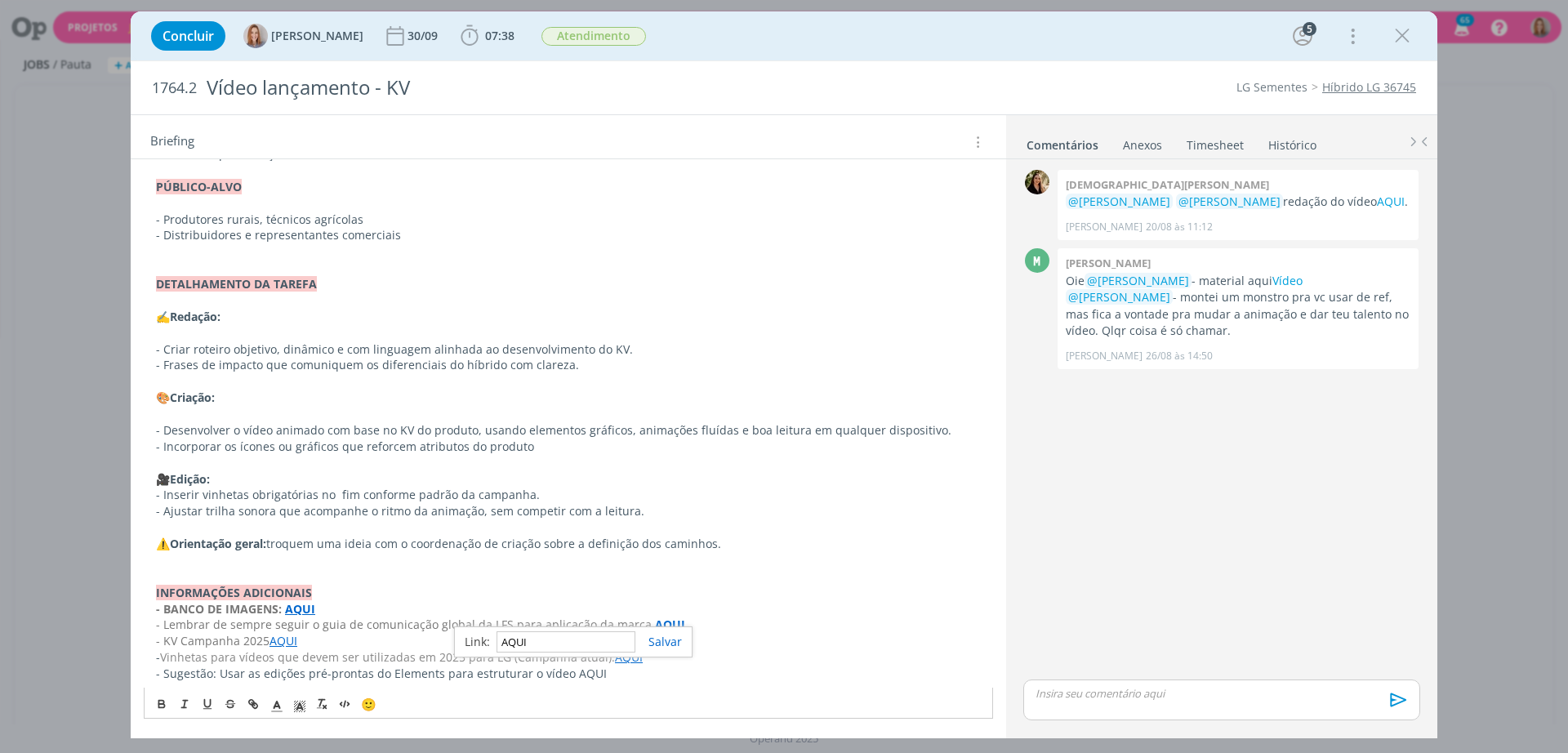
paste input "https://elements.envato.com/pt-br/elegant-slideshow-V3YHSWF"
click at [655, 645] on link "dialog" at bounding box center [659, 641] width 46 height 15
click at [750, 668] on p "- Sugestão: Usar as edições pré-prontas do Elements para estruturar o vídeo AQUI" at bounding box center [568, 674] width 825 height 16
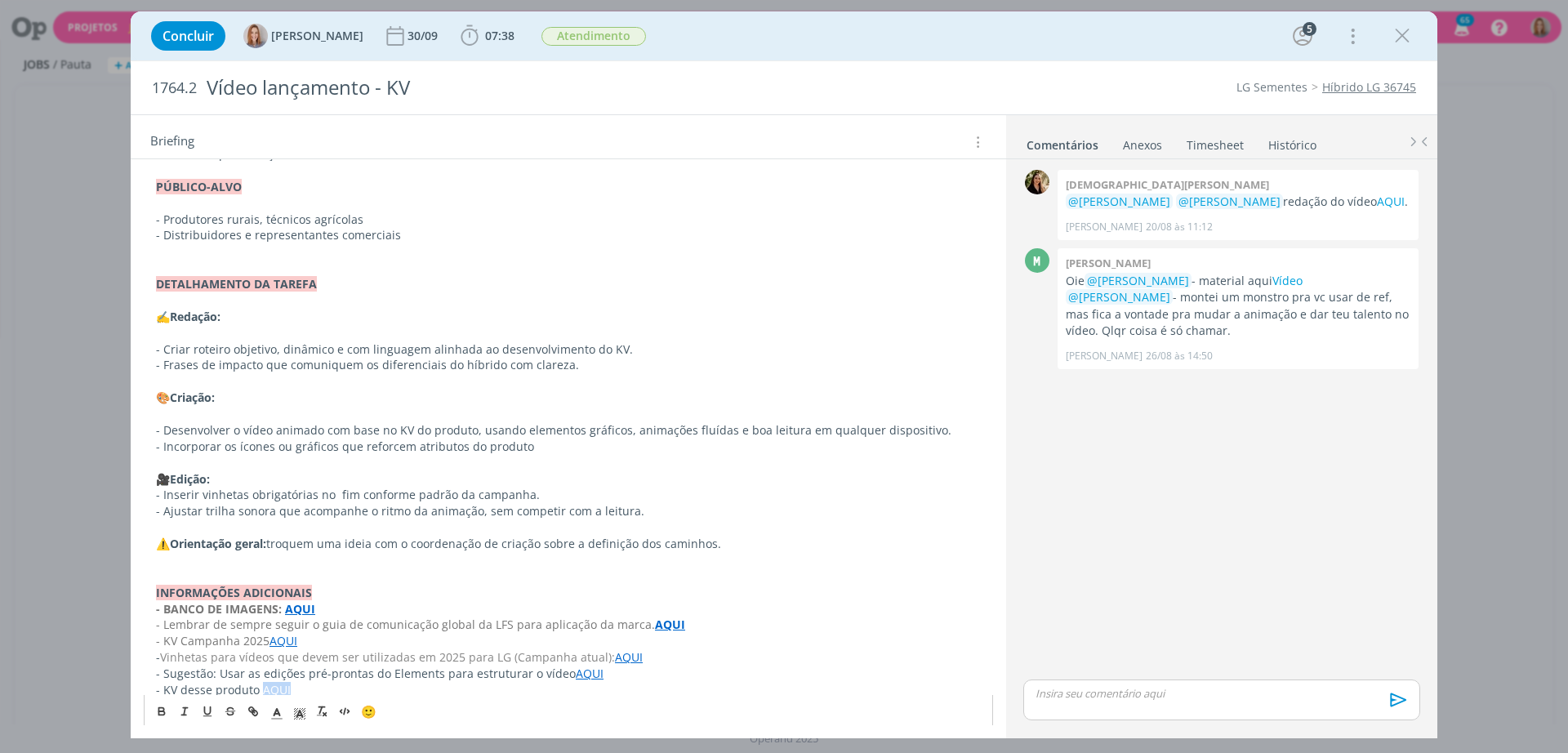
drag, startPoint x: 288, startPoint y: 688, endPoint x: 261, endPoint y: 691, distance: 27.2
click at [261, 691] on p "- KV desse produto AQUI" at bounding box center [568, 690] width 825 height 16
click at [253, 707] on icon "dialog" at bounding box center [253, 710] width 13 height 13
paste input "https://sobeae.sharepoint.com/:f:/s/SOBEAE/EjTx7fQNCDpEjM0XbtjgeX4BJ9JJrxXPoGtU…"
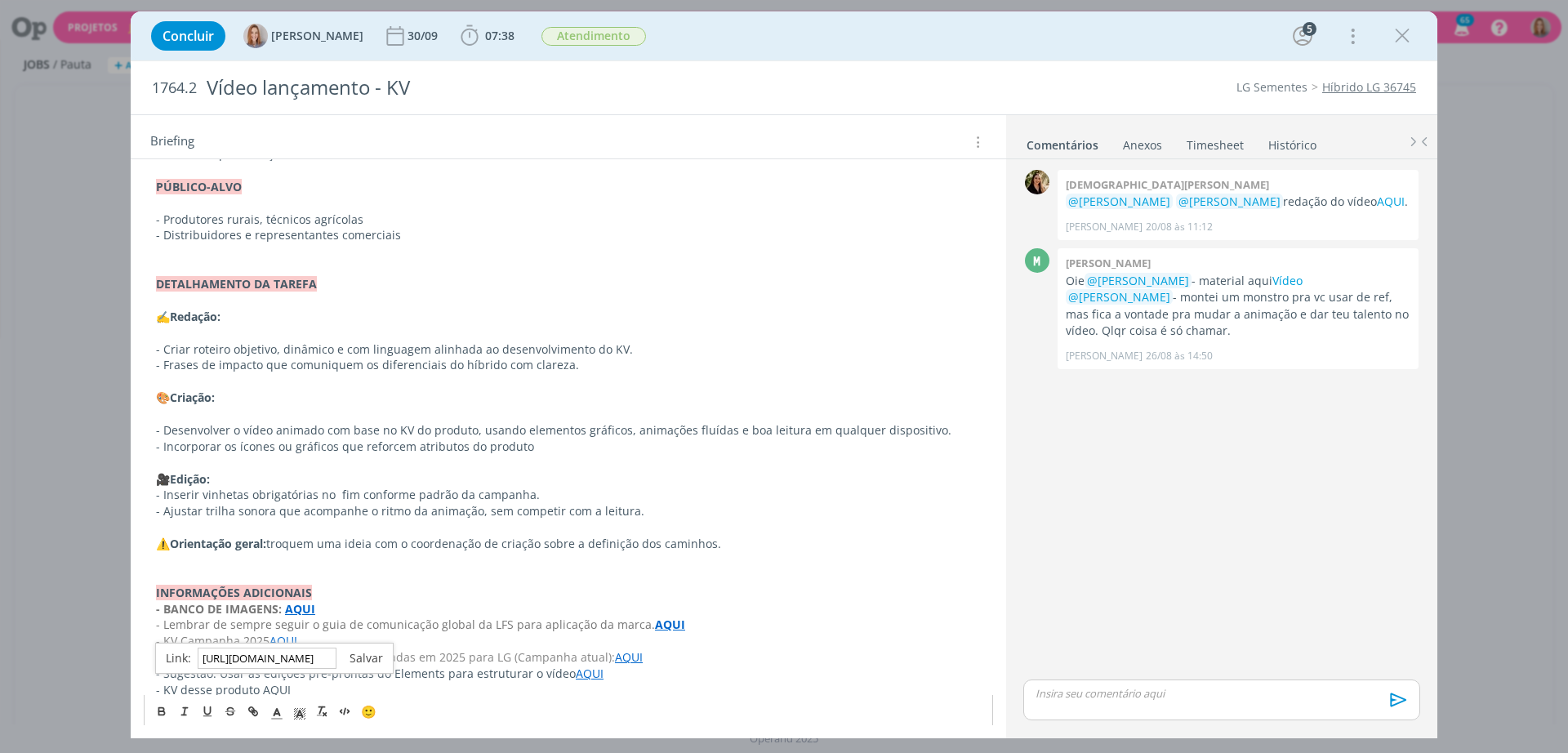
type input "https://sobeae.sharepoint.com/:f:/s/SOBEAE/EjTx7fQNCDpEjM0XbtjgeX4BJ9JJrxXPoGtU…"
click at [364, 658] on link "dialog" at bounding box center [360, 657] width 46 height 15
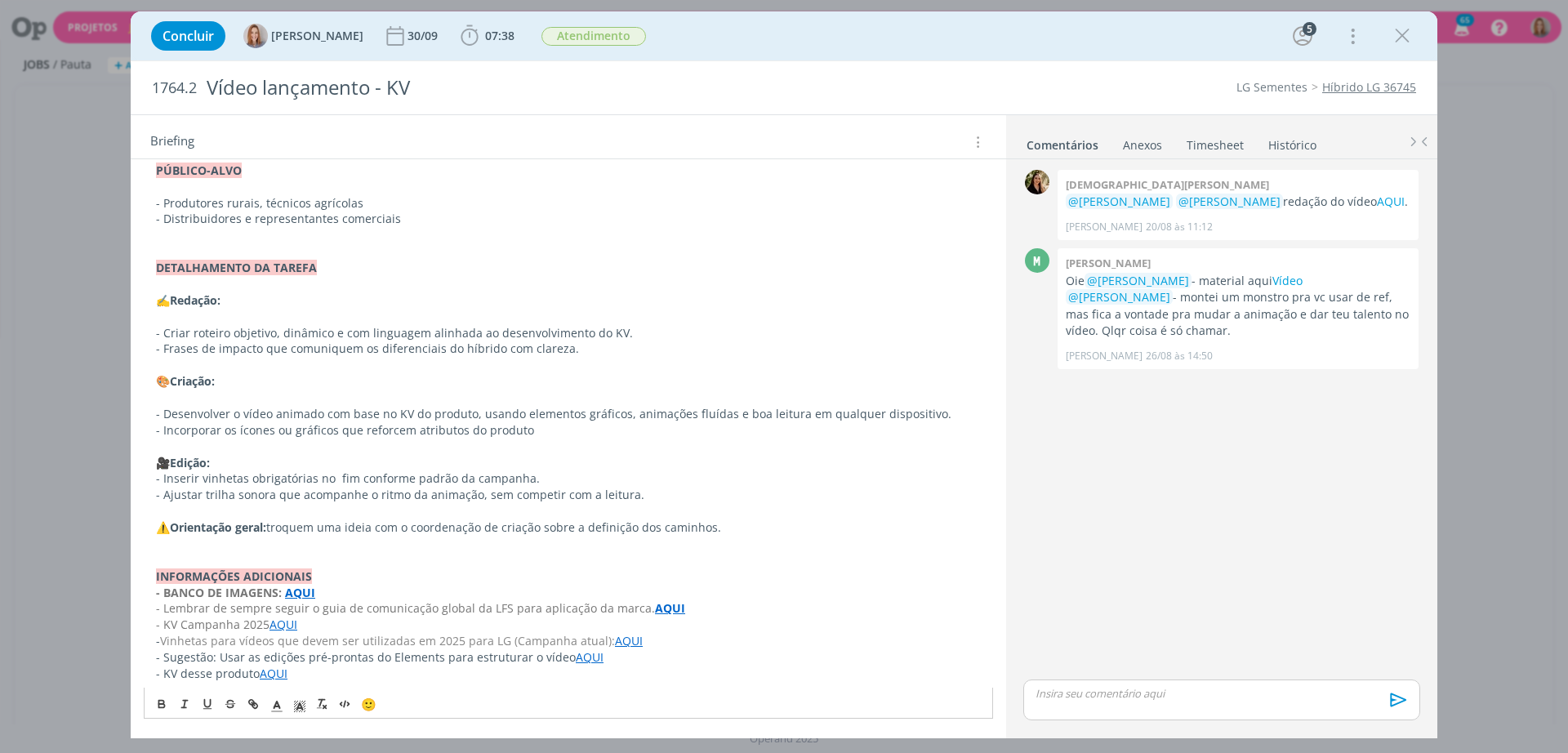
click at [493, 542] on p "dialog" at bounding box center [568, 544] width 825 height 16
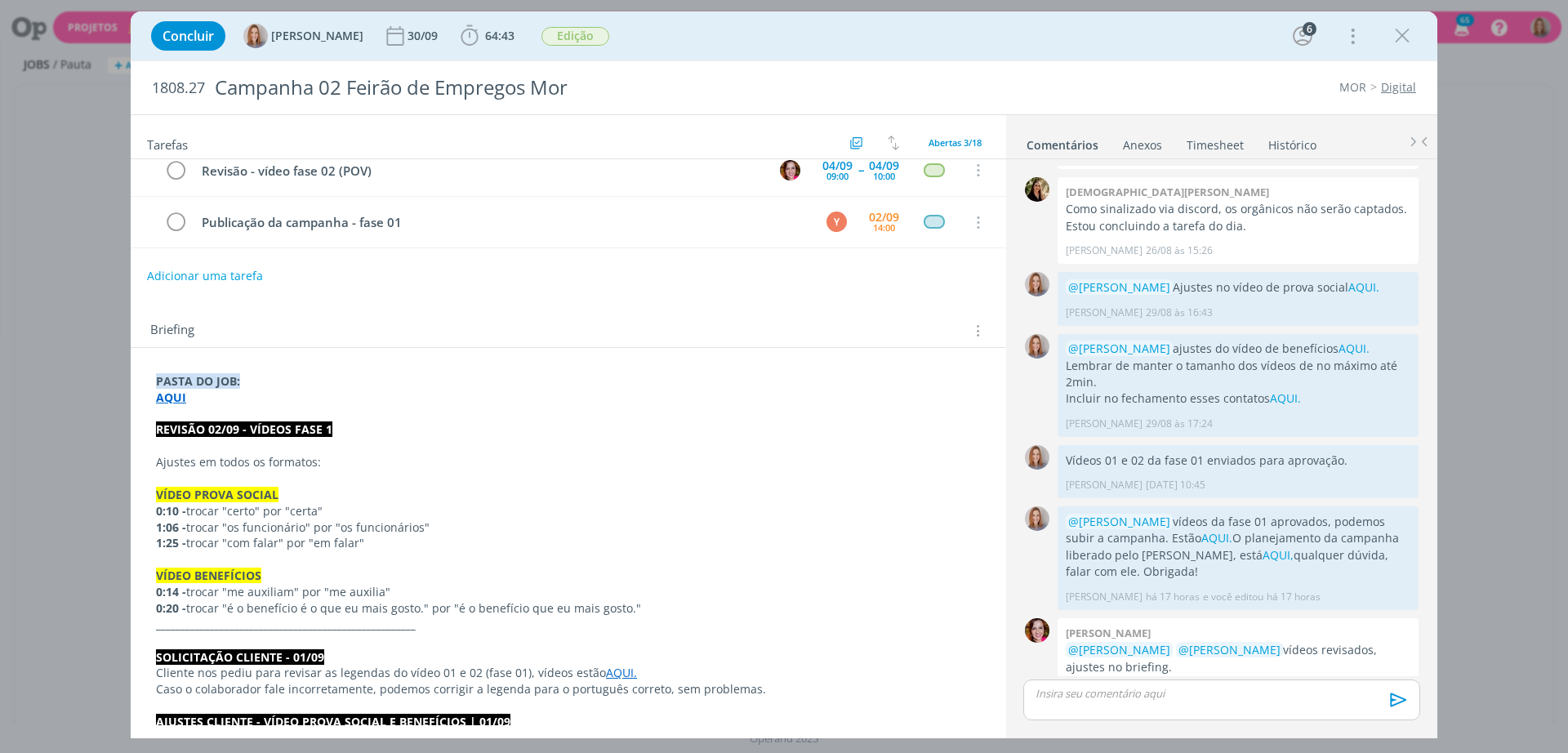
scroll to position [102, 0]
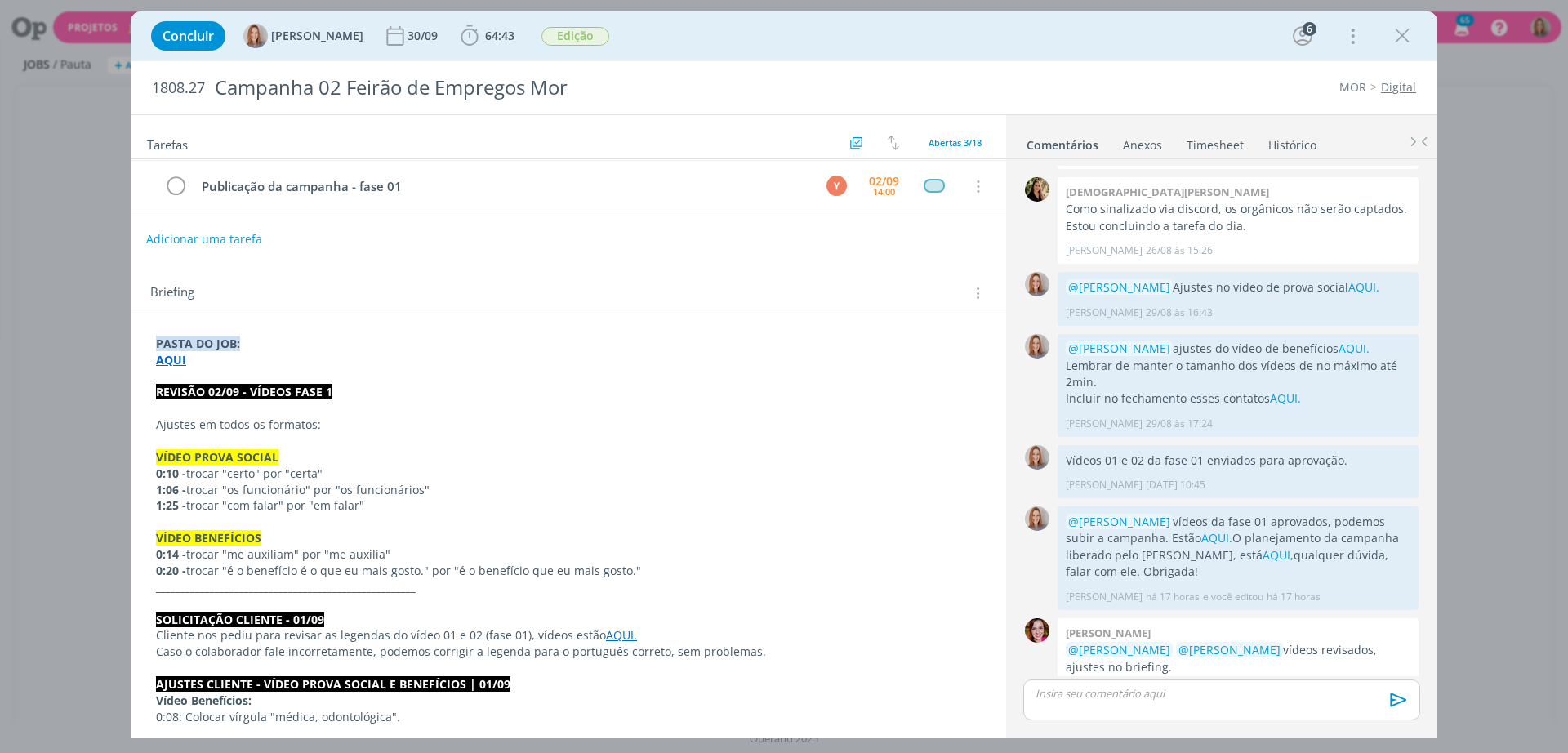
click at [200, 235] on button "Adicionar uma tarefa" at bounding box center [204, 239] width 116 height 28
click at [206, 236] on input "dialog" at bounding box center [460, 238] width 603 height 23
click at [800, 239] on icon "dialog" at bounding box center [809, 239] width 21 height 20
type input "Acompanhar"
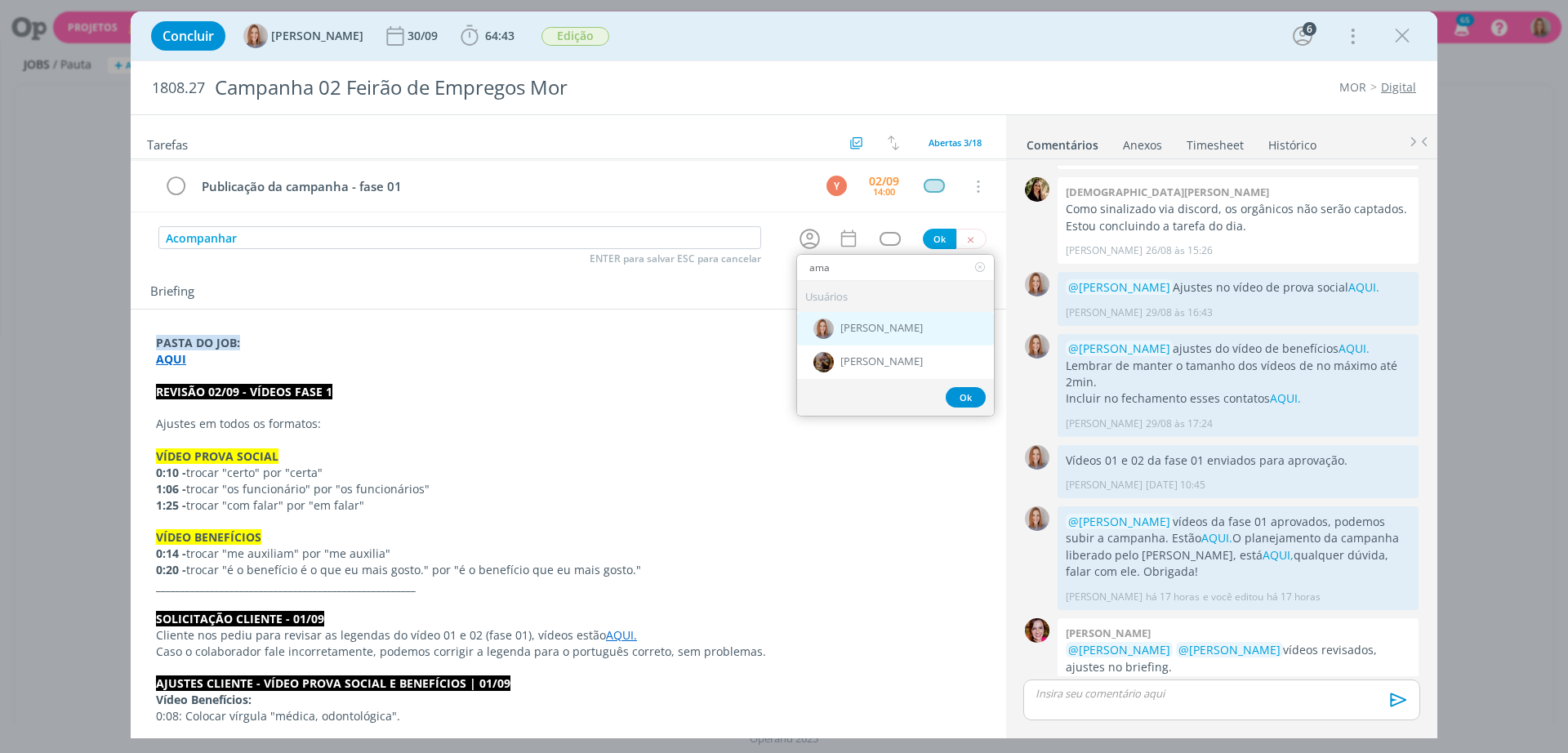
type input "ama"
click at [824, 331] on img "dialog" at bounding box center [824, 328] width 21 height 20
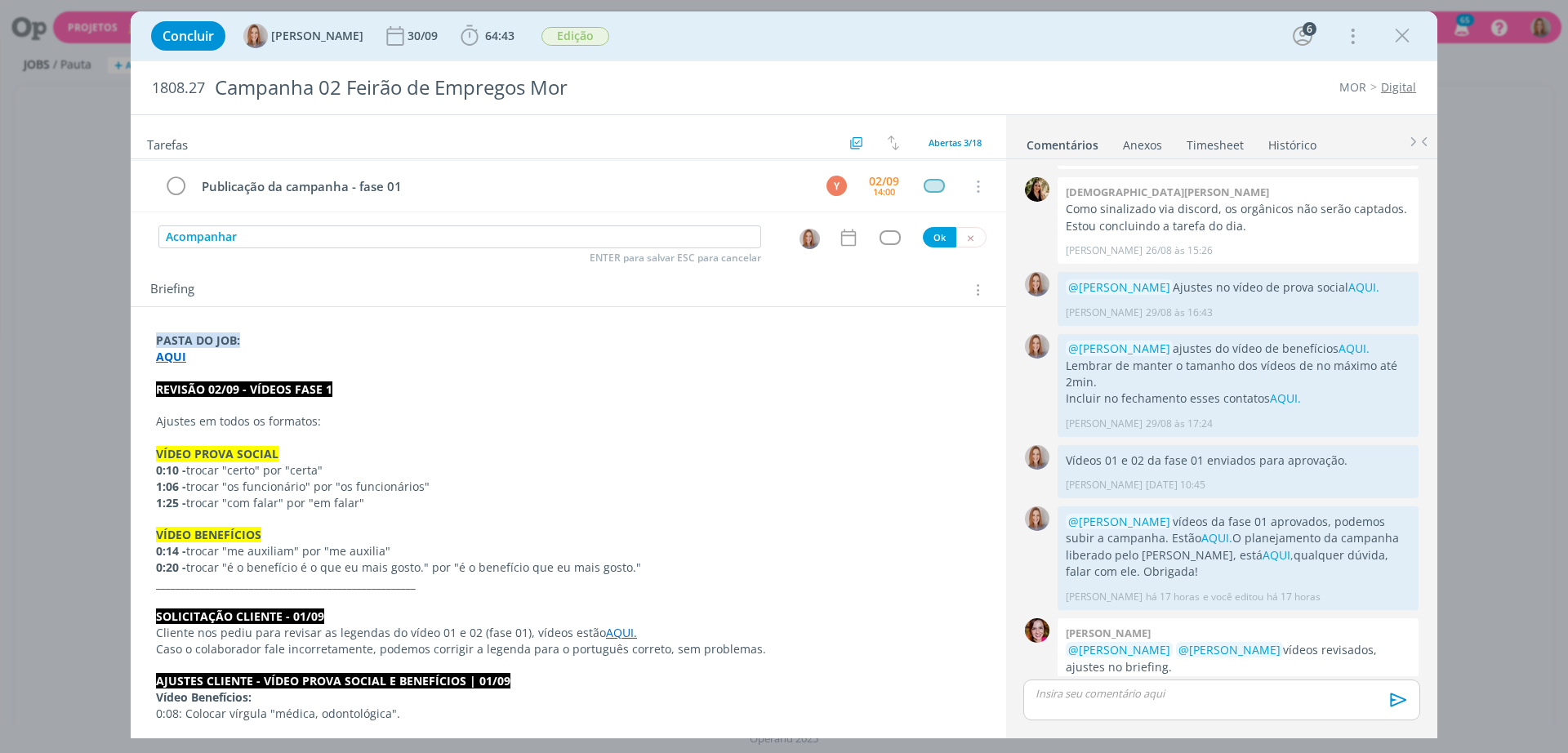
click at [838, 249] on div "Acompanhar ENTER para salvar ESC para cancelar Ok" at bounding box center [569, 237] width 875 height 24
click at [852, 243] on icon "dialog" at bounding box center [849, 238] width 21 height 21
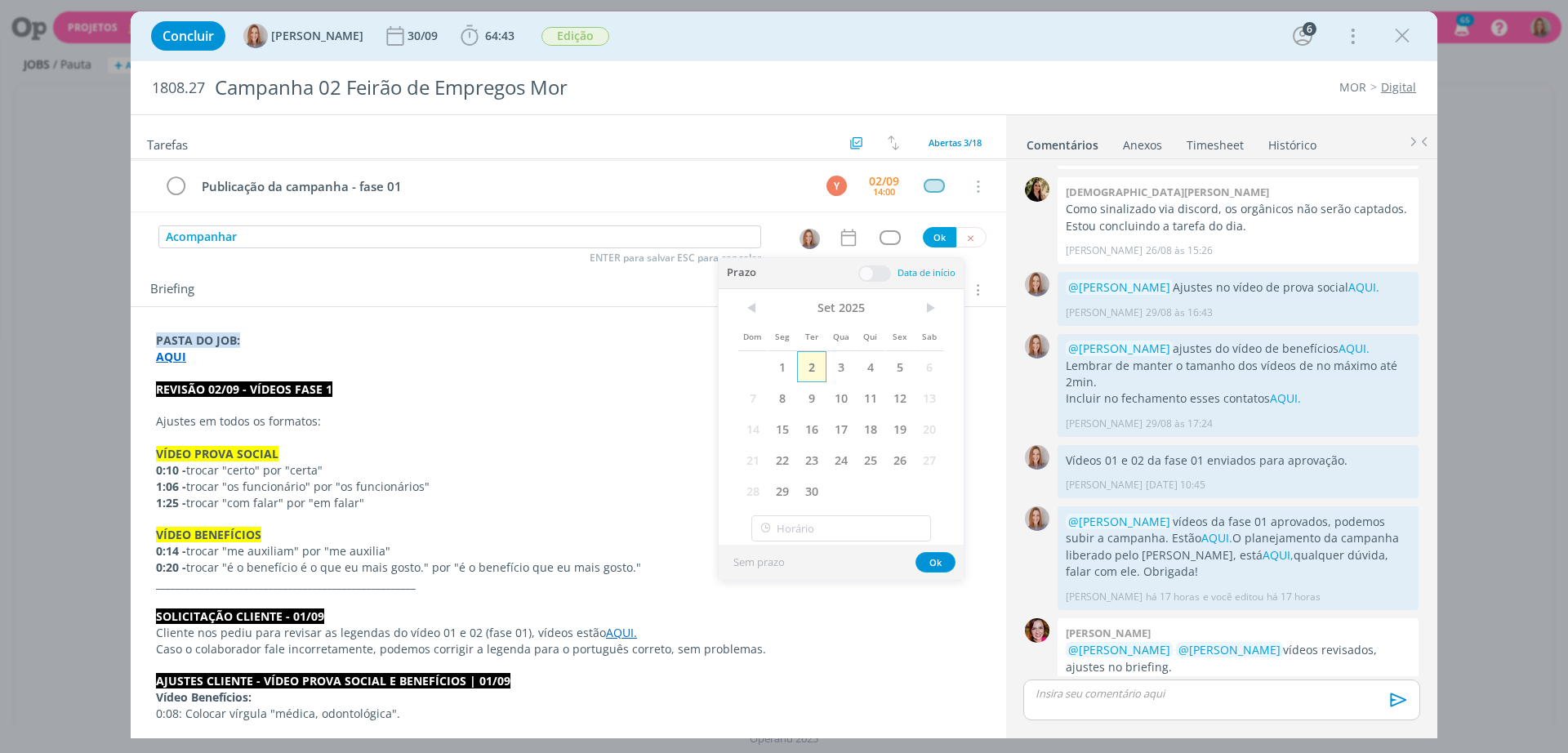
click at [813, 370] on span "2" at bounding box center [811, 366] width 29 height 31
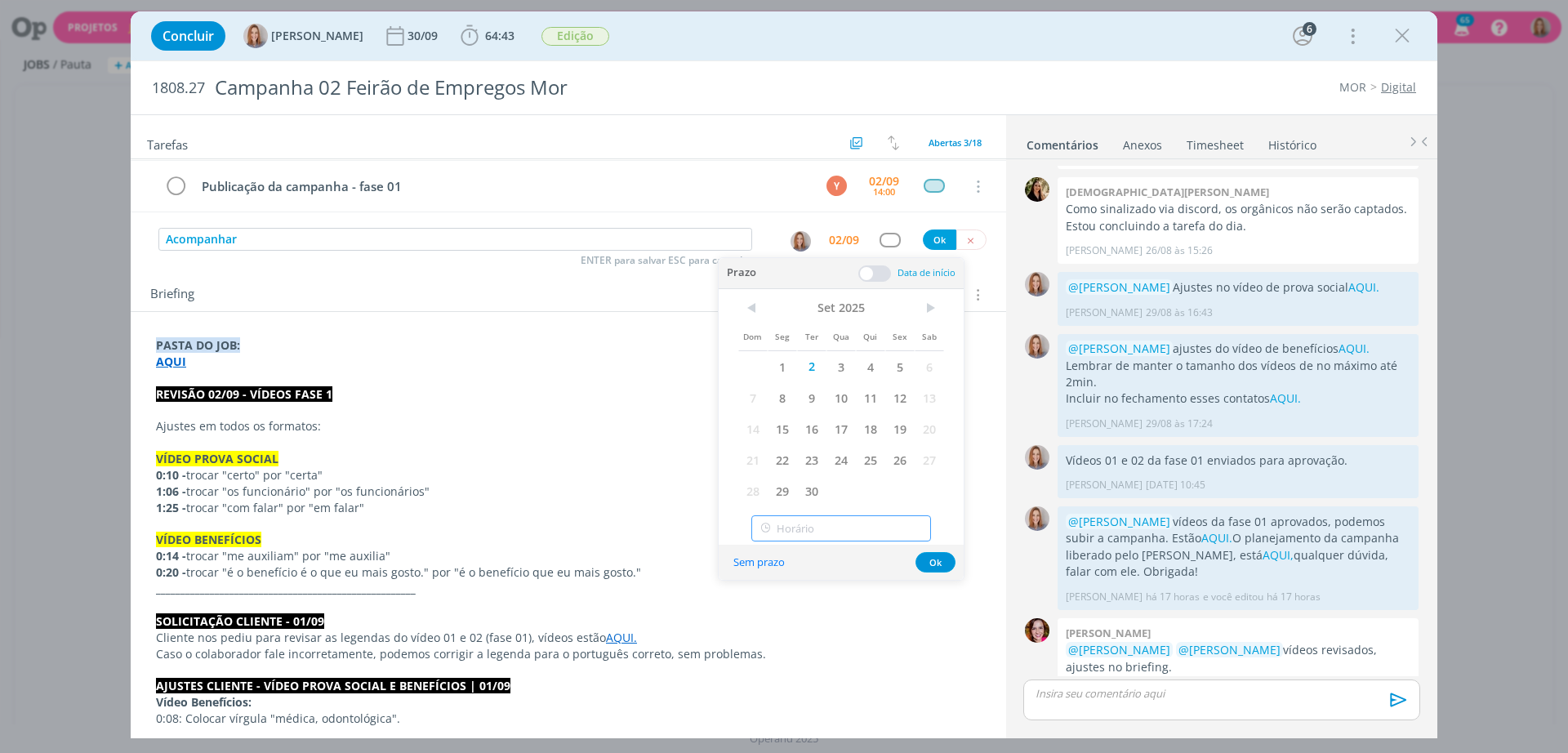
type input "11:00"
click at [837, 515] on input "11:00" at bounding box center [841, 528] width 180 height 26
click at [962, 505] on div "< Set 2025 > Dom Seg Ter Qua Qui Sex Sab 1 2 3 4 5 6 7 8 9 10 11 12 13 14 15 16…" at bounding box center [841, 398] width 245 height 220
click at [946, 504] on div "< Set 2025 > Dom Seg Ter Qua Qui Sex Sab 1 2 3 4 5 6 7 8 9 10 11 12 13 14 15 16…" at bounding box center [841, 398] width 245 height 220
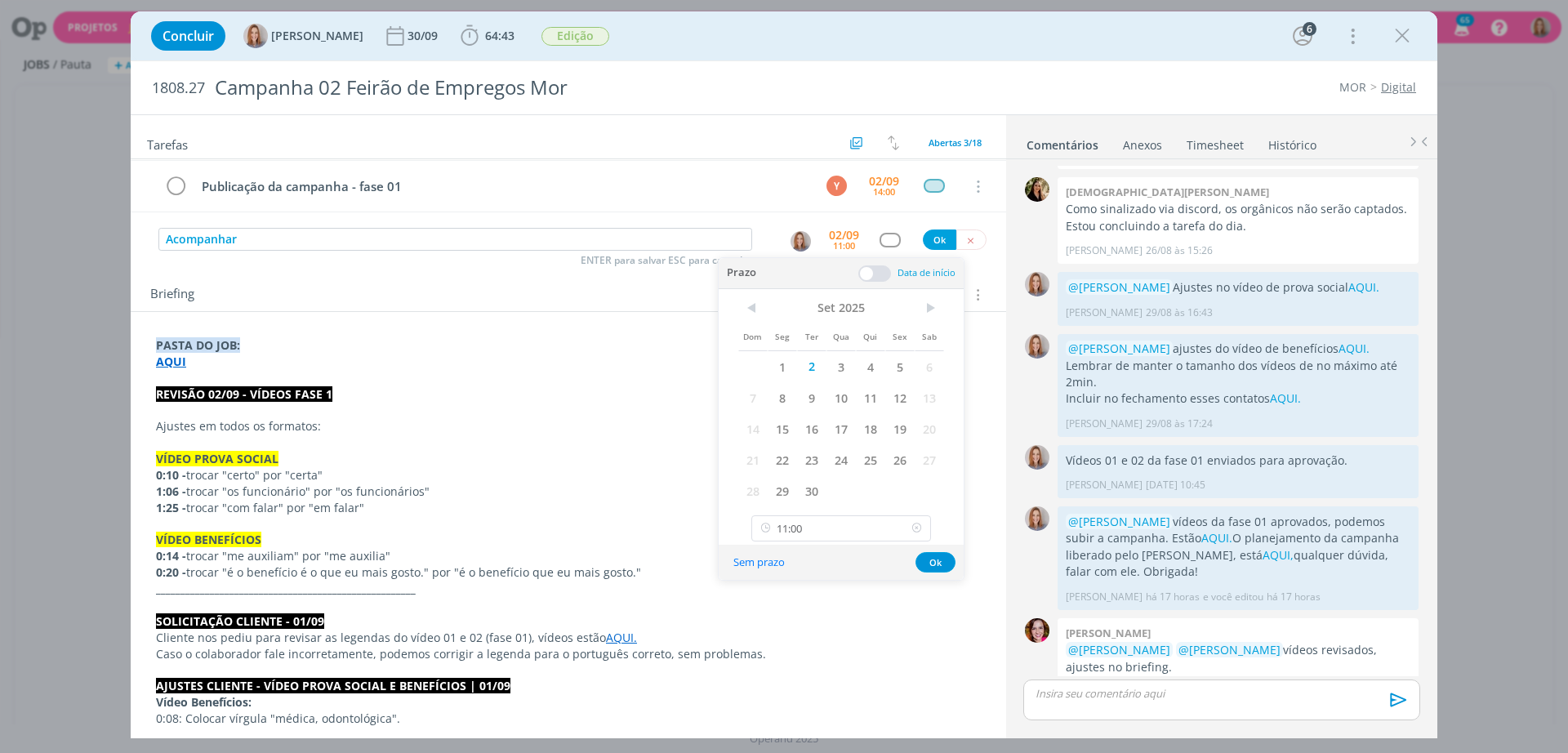
click at [913, 525] on icon at bounding box center [916, 528] width 21 height 26
click at [950, 559] on button "Ok" at bounding box center [935, 561] width 40 height 20
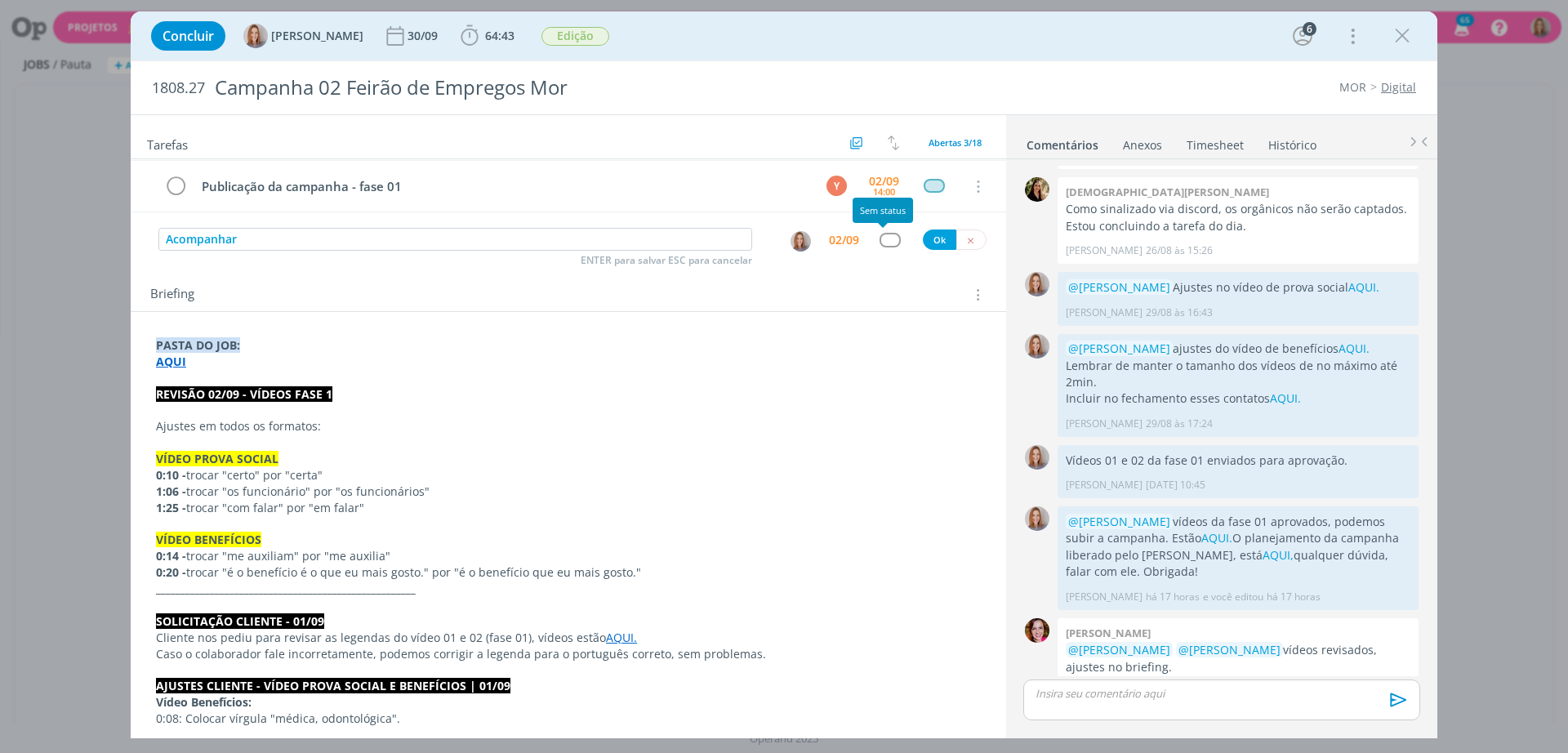
click at [884, 239] on div "dialog" at bounding box center [890, 240] width 21 height 14
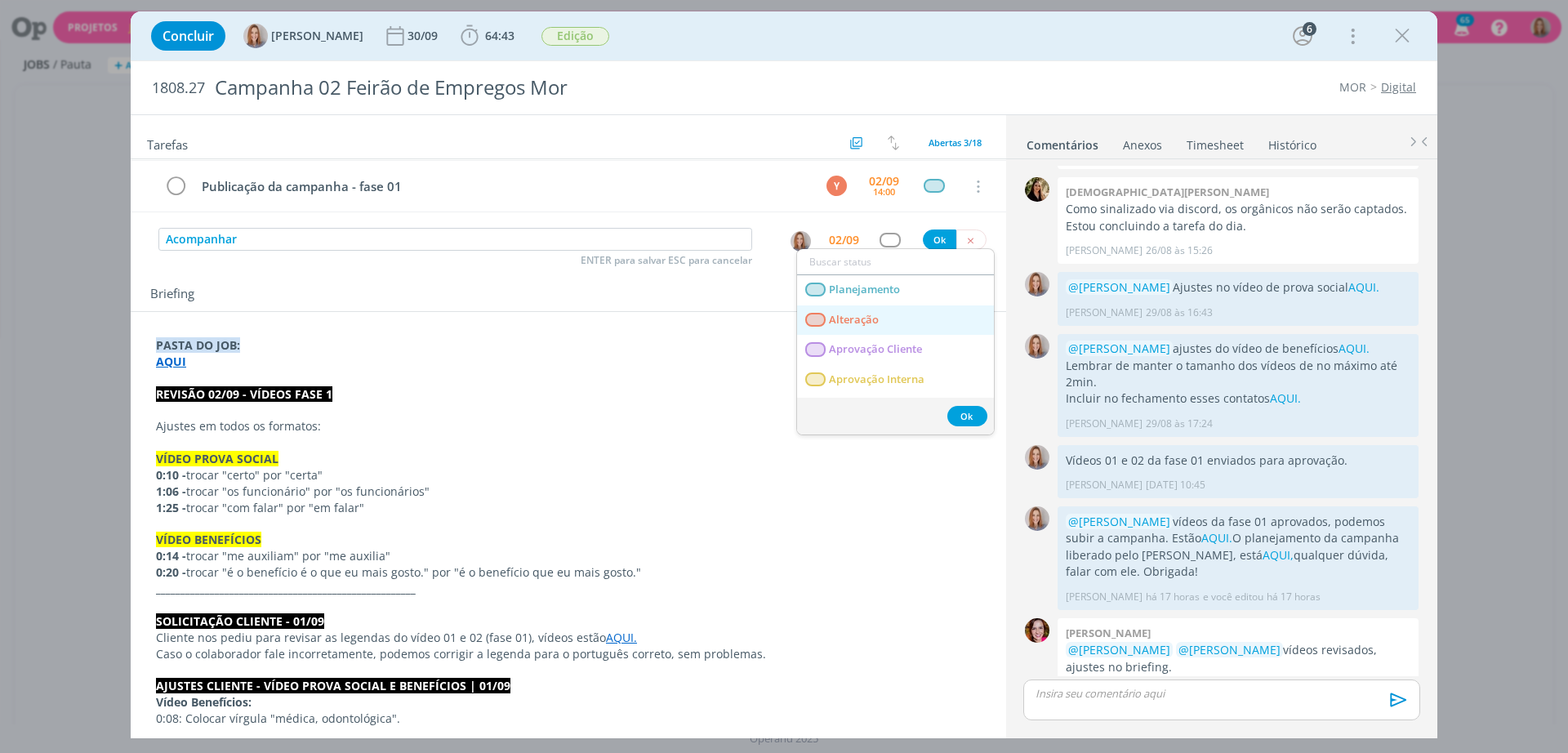
scroll to position [102, 0]
click at [880, 296] on link "Atendimento" at bounding box center [895, 308] width 197 height 30
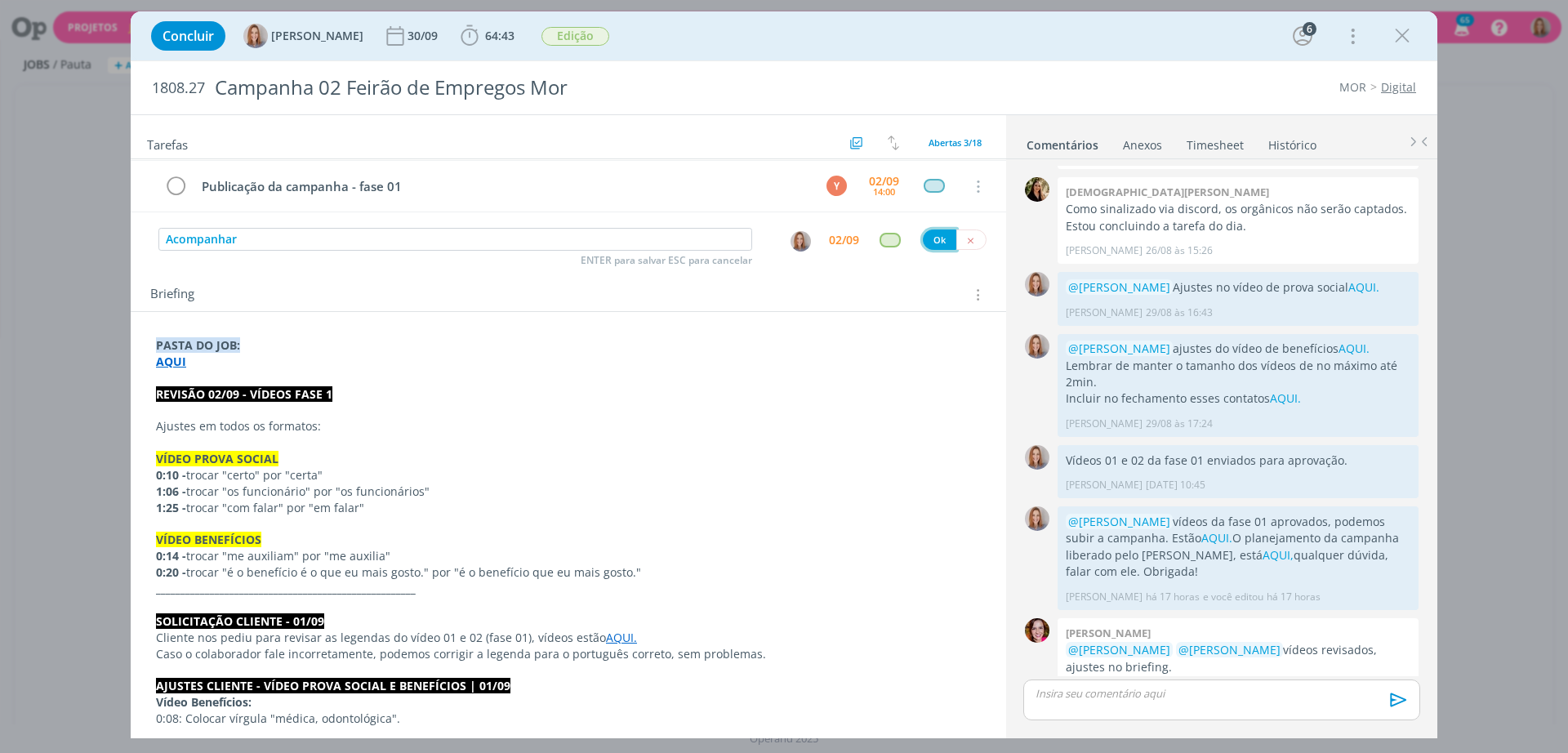
click at [923, 241] on button "Ok" at bounding box center [940, 239] width 34 height 20
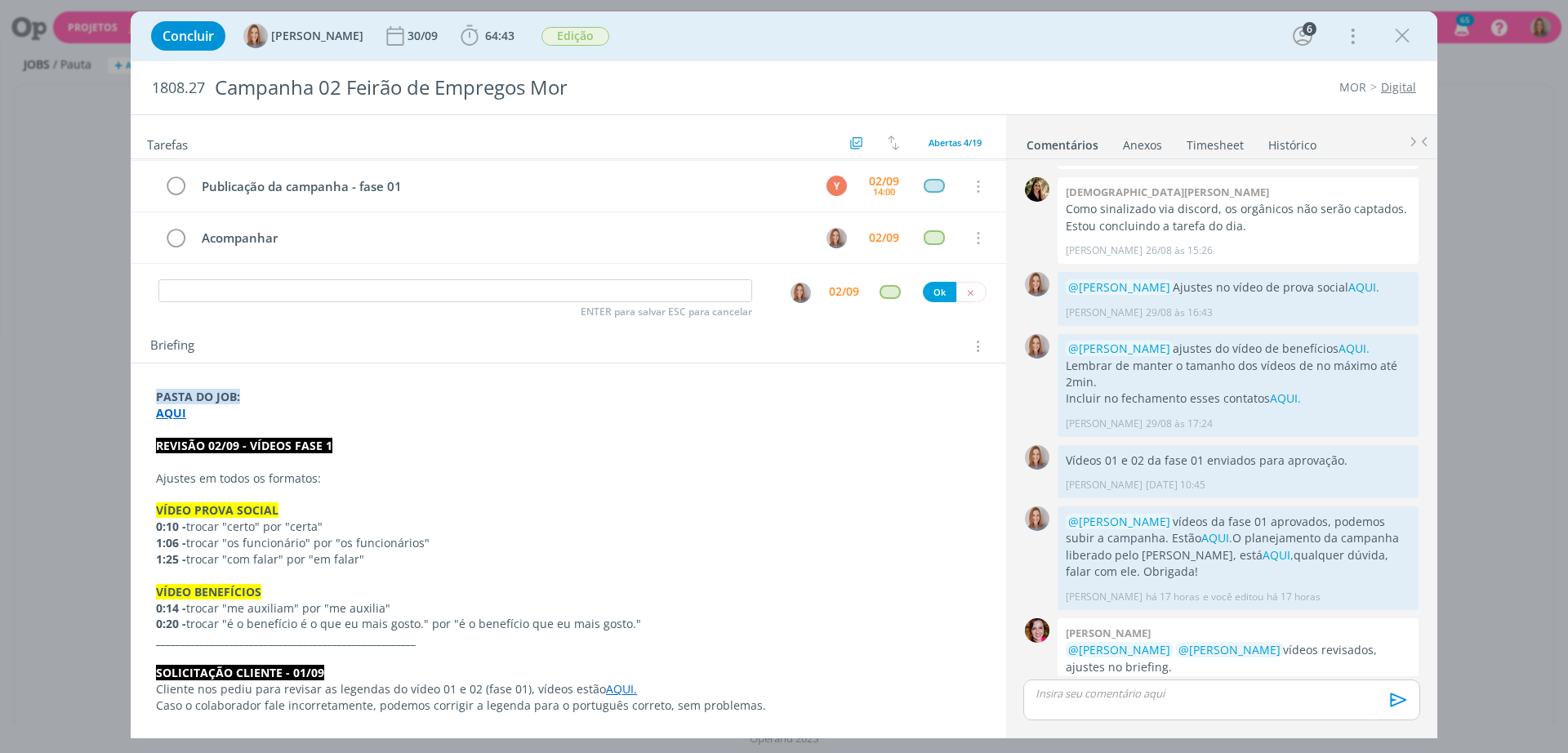
click at [164, 408] on strong "AQUI" at bounding box center [171, 413] width 30 height 15
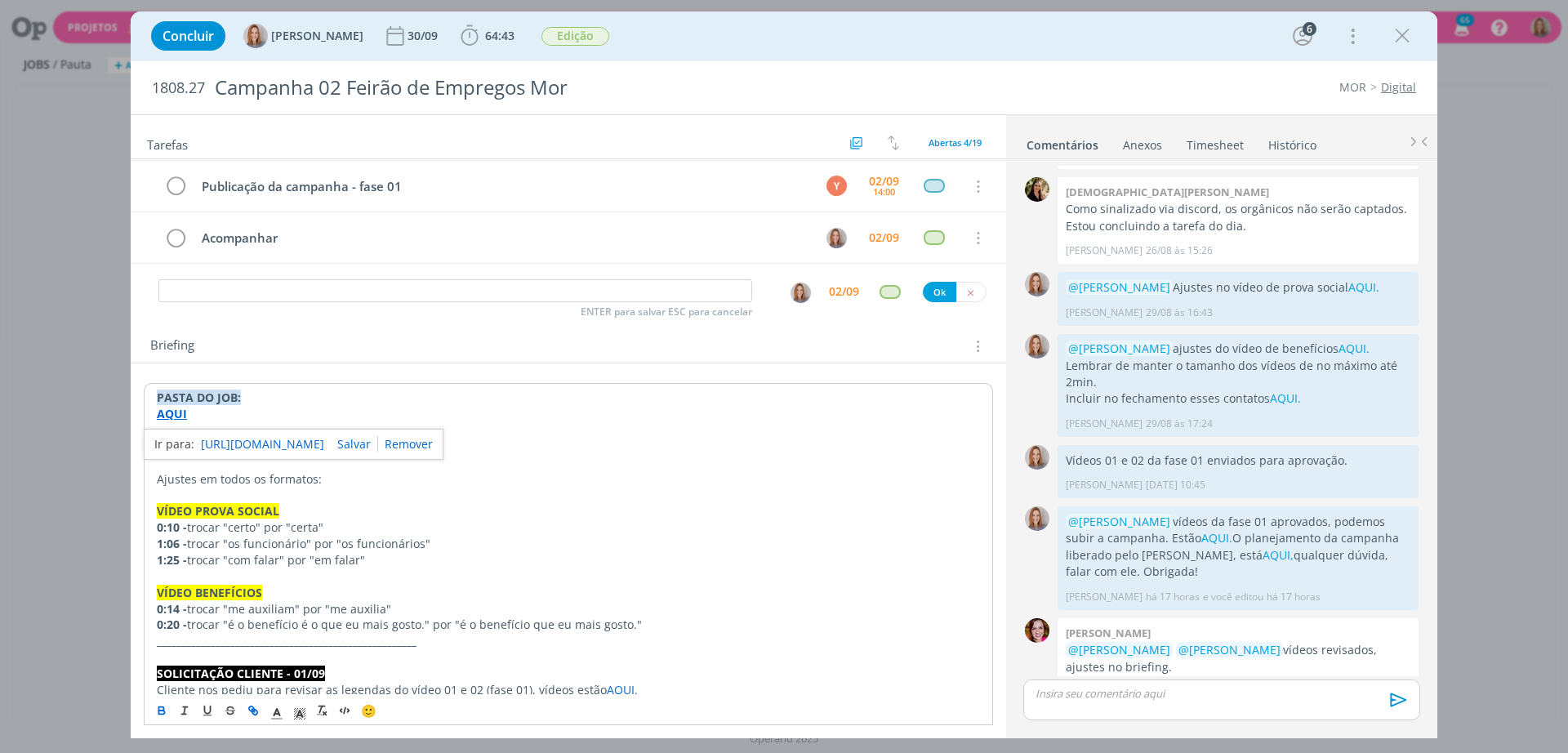
click at [252, 446] on link "https://sobeae.sharepoint.com/:f:/s/SOBEAE/EtDFSz3aiaNBsLnR1KZCebEBe5pqRIMT4TAA…" at bounding box center [262, 445] width 123 height 21
click at [924, 115] on div "Tarefas Usar Job de template Criar template a partir deste job Visualizar Templ…" at bounding box center [569, 136] width 875 height 44
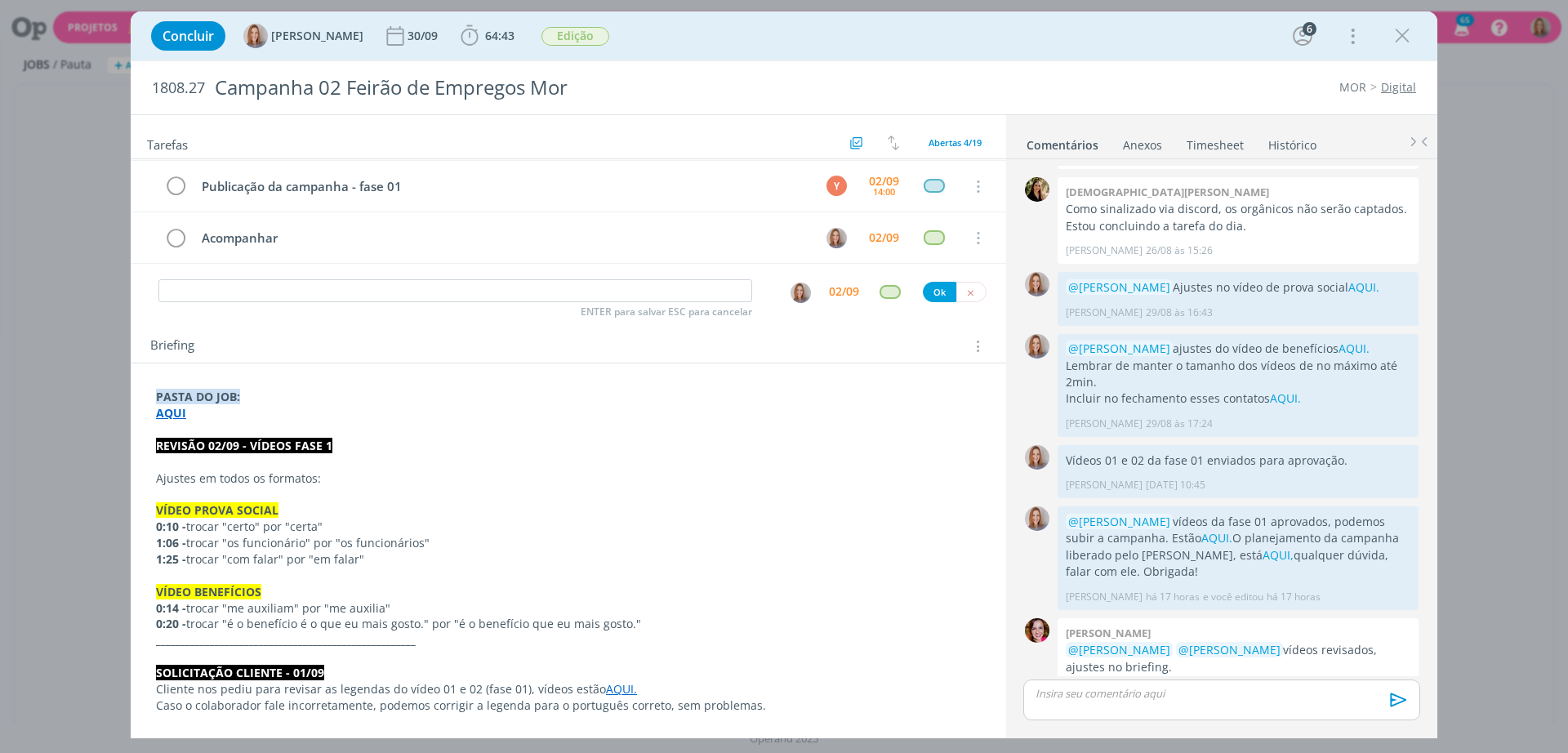
click at [177, 411] on strong "AQUI" at bounding box center [171, 413] width 30 height 15
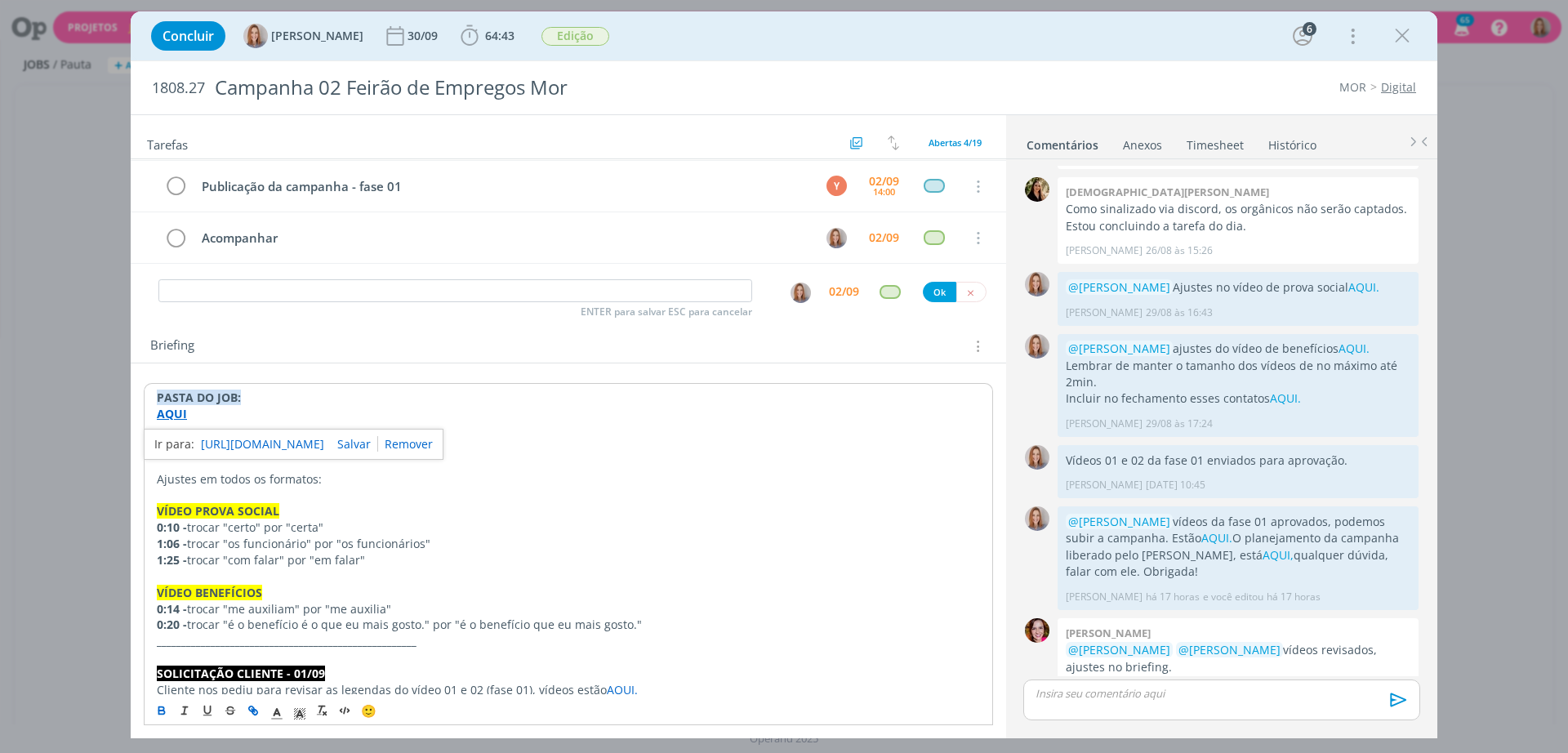
click at [243, 437] on link "https://sobeae.sharepoint.com/:f:/s/SOBEAE/EtDFSz3aiaNBsLnR1KZCebEBe5pqRIMT4TAA…" at bounding box center [262, 445] width 123 height 21
click at [452, 542] on p "1:06 - trocar "os funcionário" por "os funcionários"" at bounding box center [569, 544] width 824 height 16
click at [216, 552] on p "1:25 - trocar "com falar" por "em falar"" at bounding box center [569, 560] width 824 height 16
click at [339, 542] on p "1:06 - trocar "os funcionário" por "os funcionários"" at bounding box center [569, 544] width 824 height 16
click at [369, 552] on p "1:25 - trocar "com falar" por "em falar"" at bounding box center [569, 560] width 824 height 16
